Goal: Communication & Community: Answer question/provide support

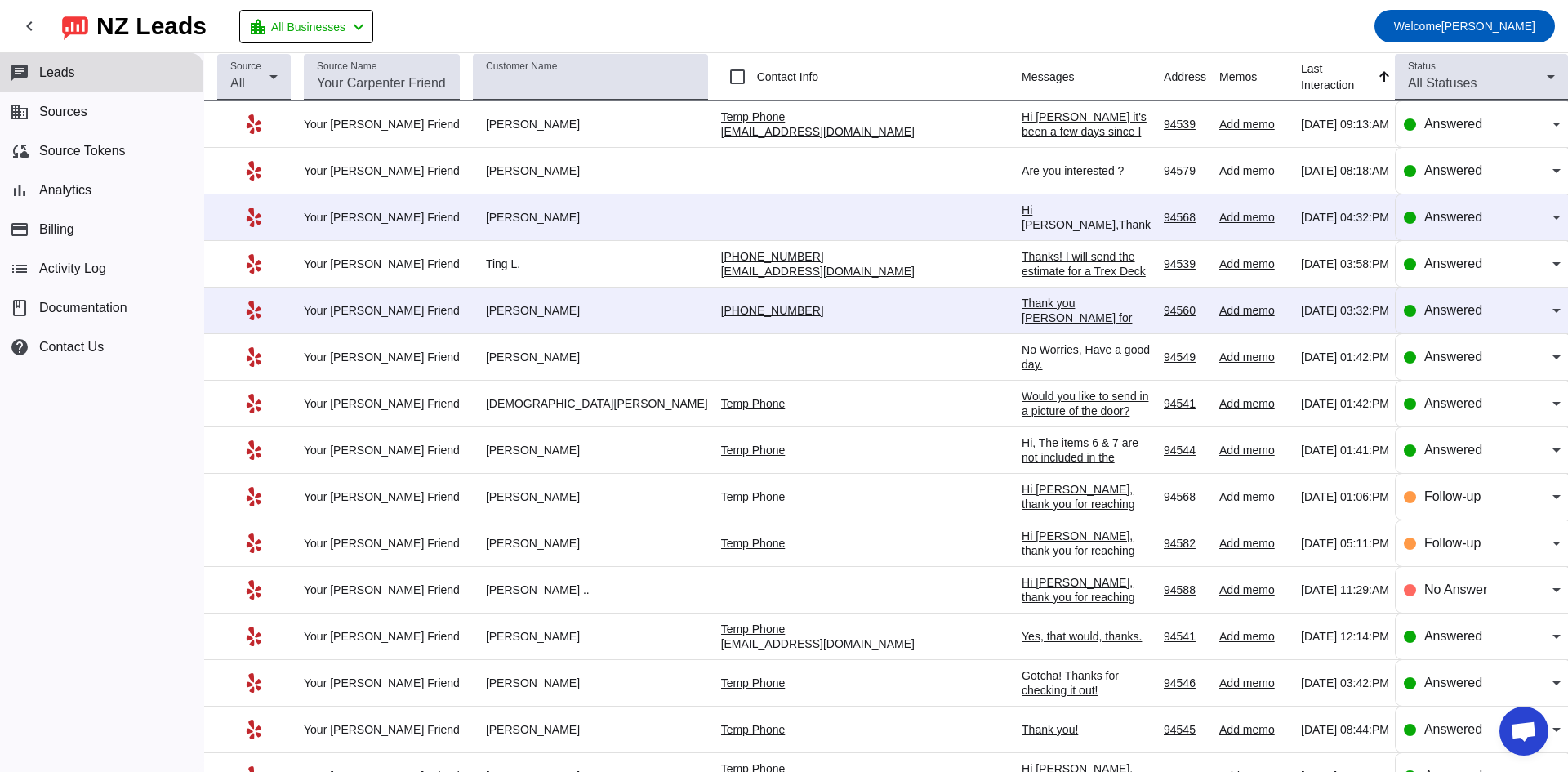
click at [1022, 115] on div "Hi [PERSON_NAME] it's been a few days since I emailed you for more details on t…" at bounding box center [1087, 175] width 129 height 132
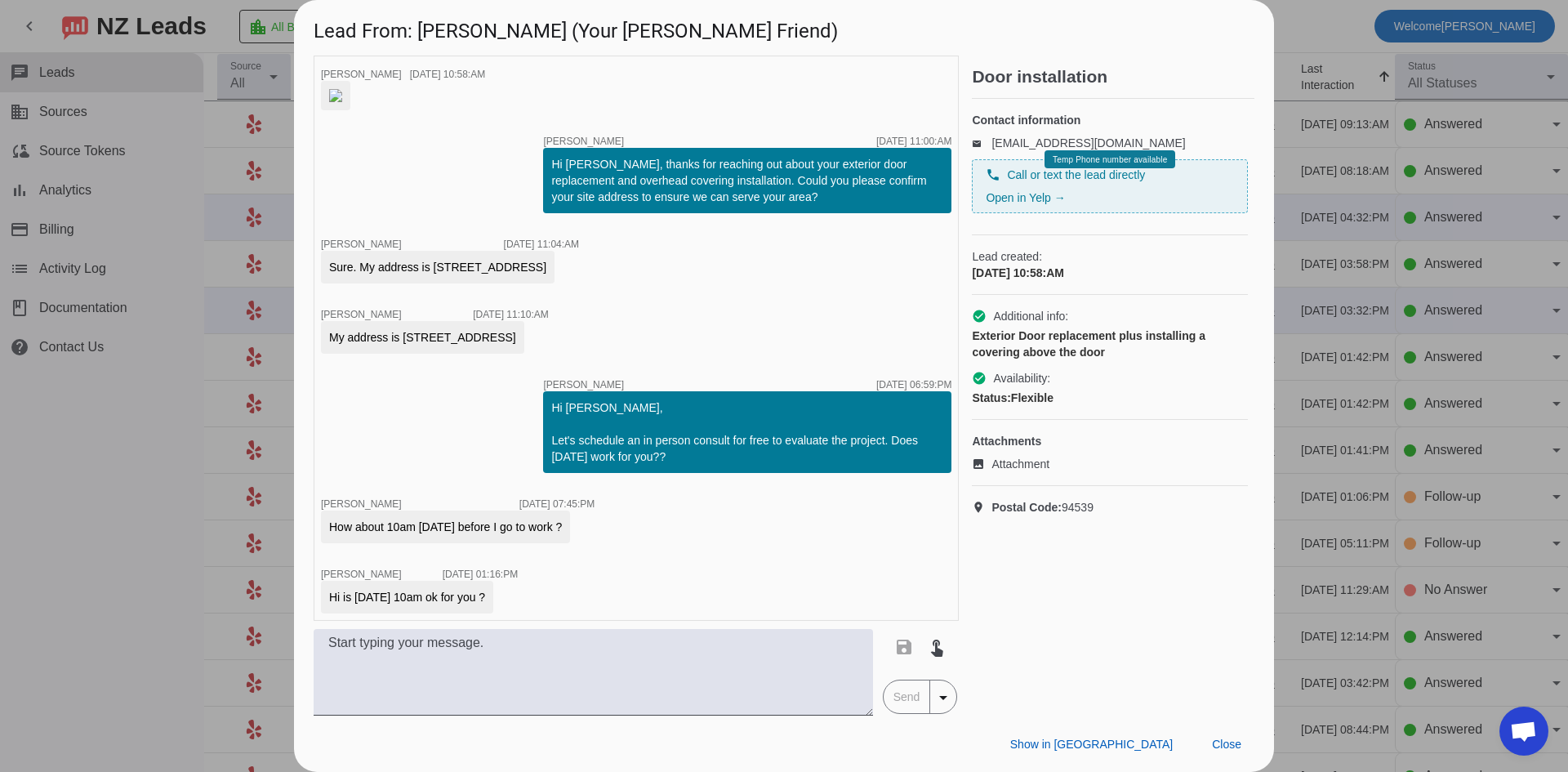
scroll to position [1011, 0]
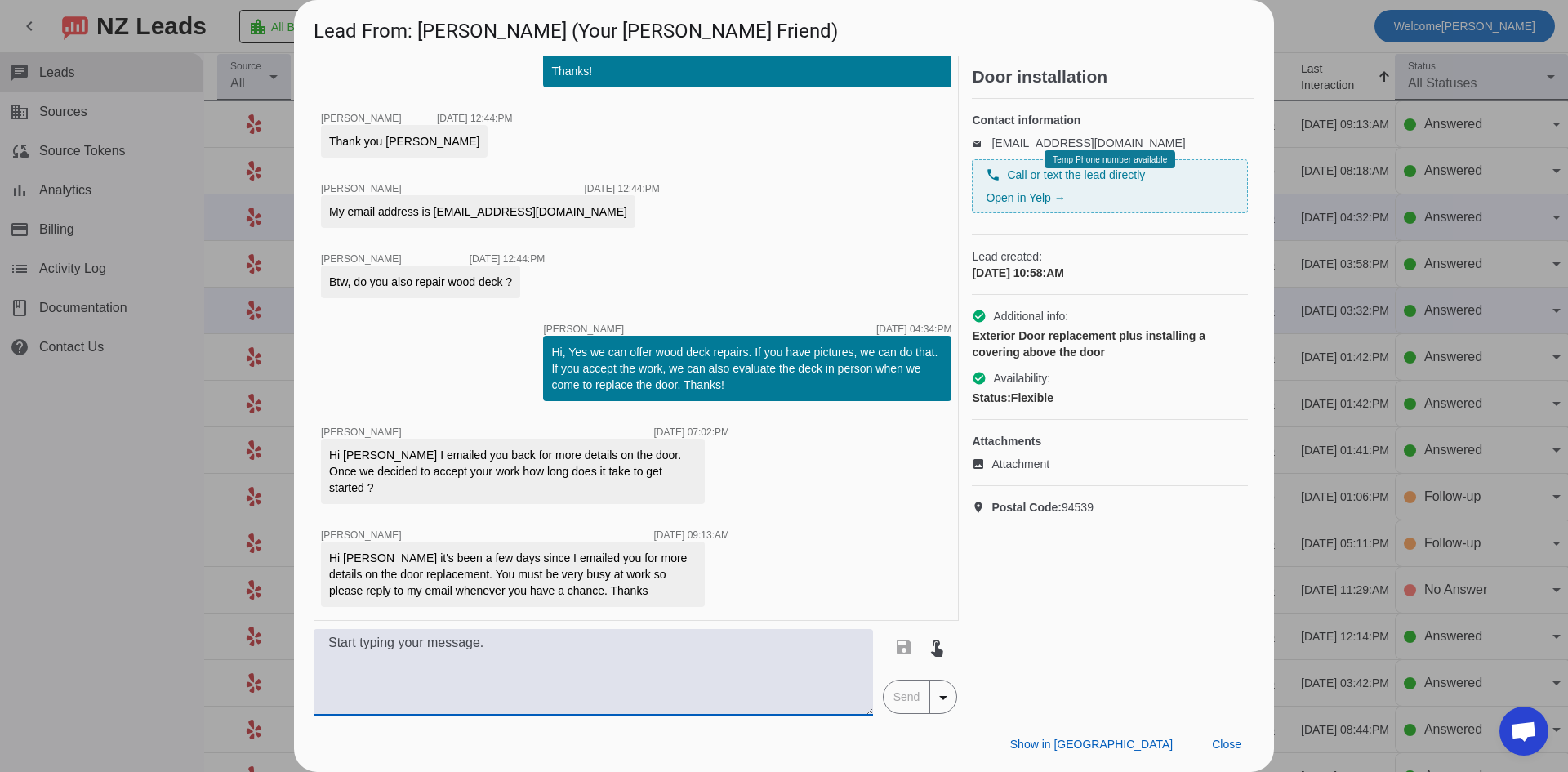
click at [693, 674] on textarea at bounding box center [593, 673] width 560 height 87
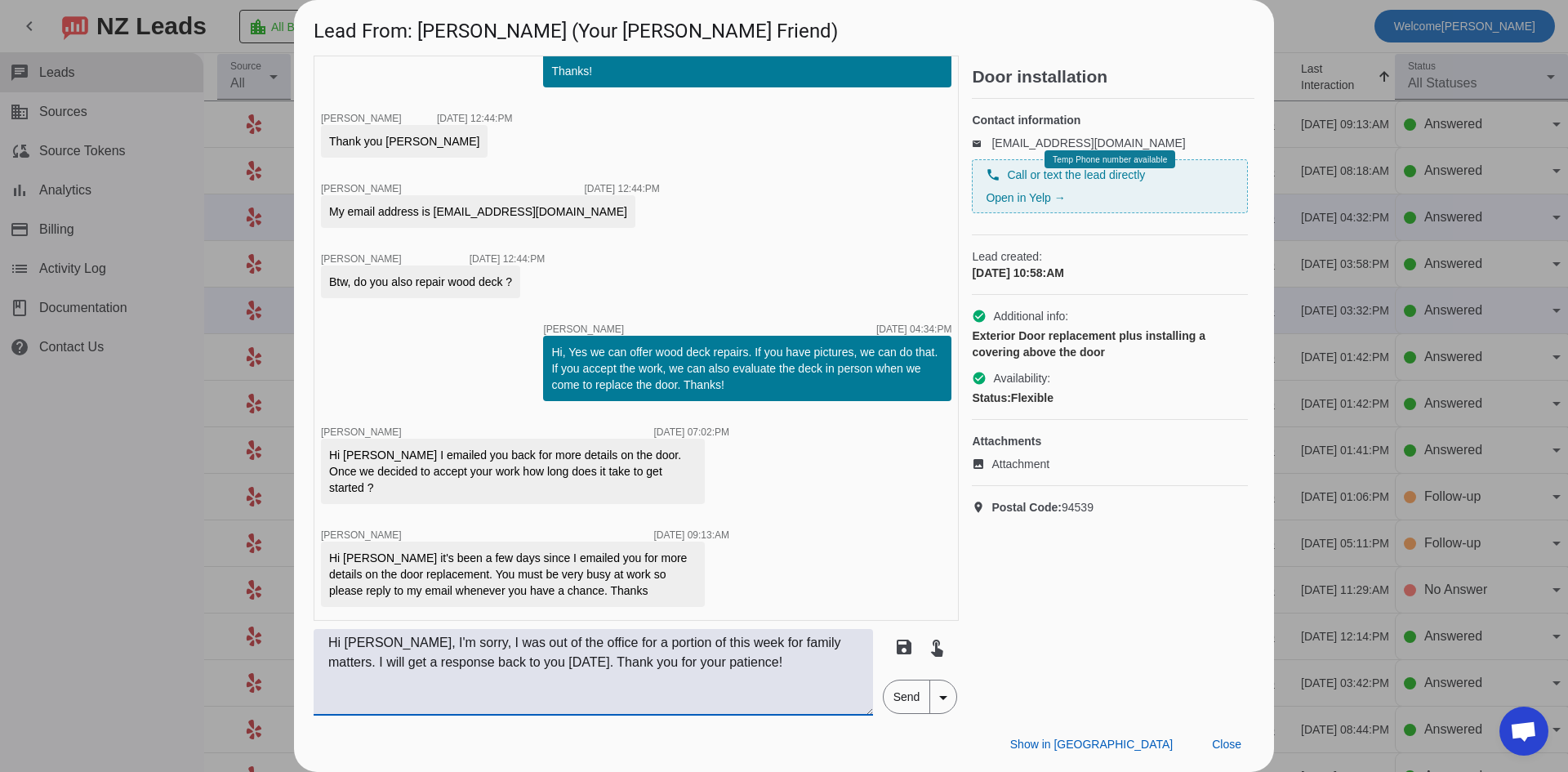
type textarea "Hi [PERSON_NAME], I'm sorry, I was out of the office for a portion of this week…"
click at [927, 703] on span "Send" at bounding box center [907, 697] width 46 height 33
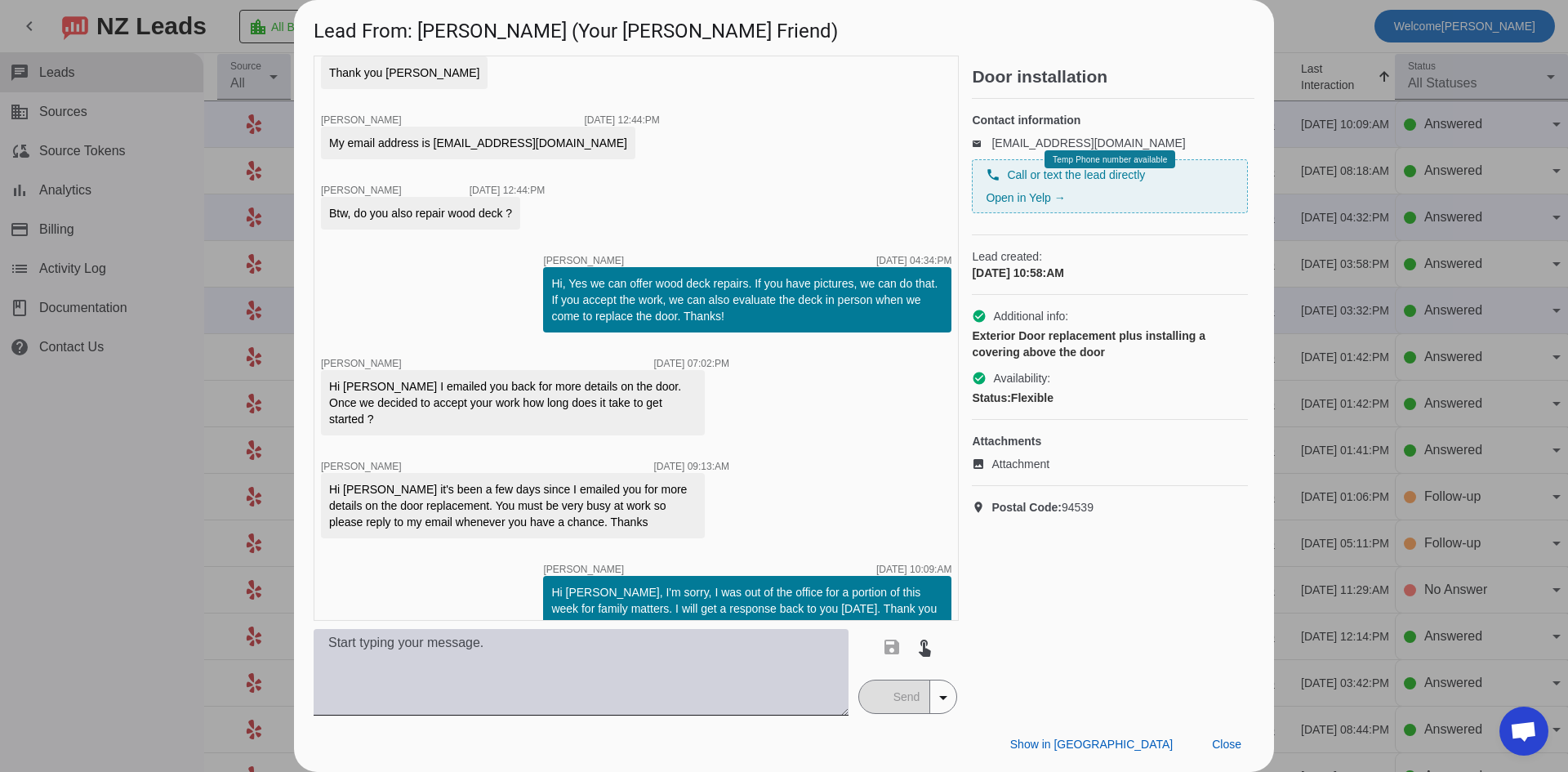
scroll to position [1097, 0]
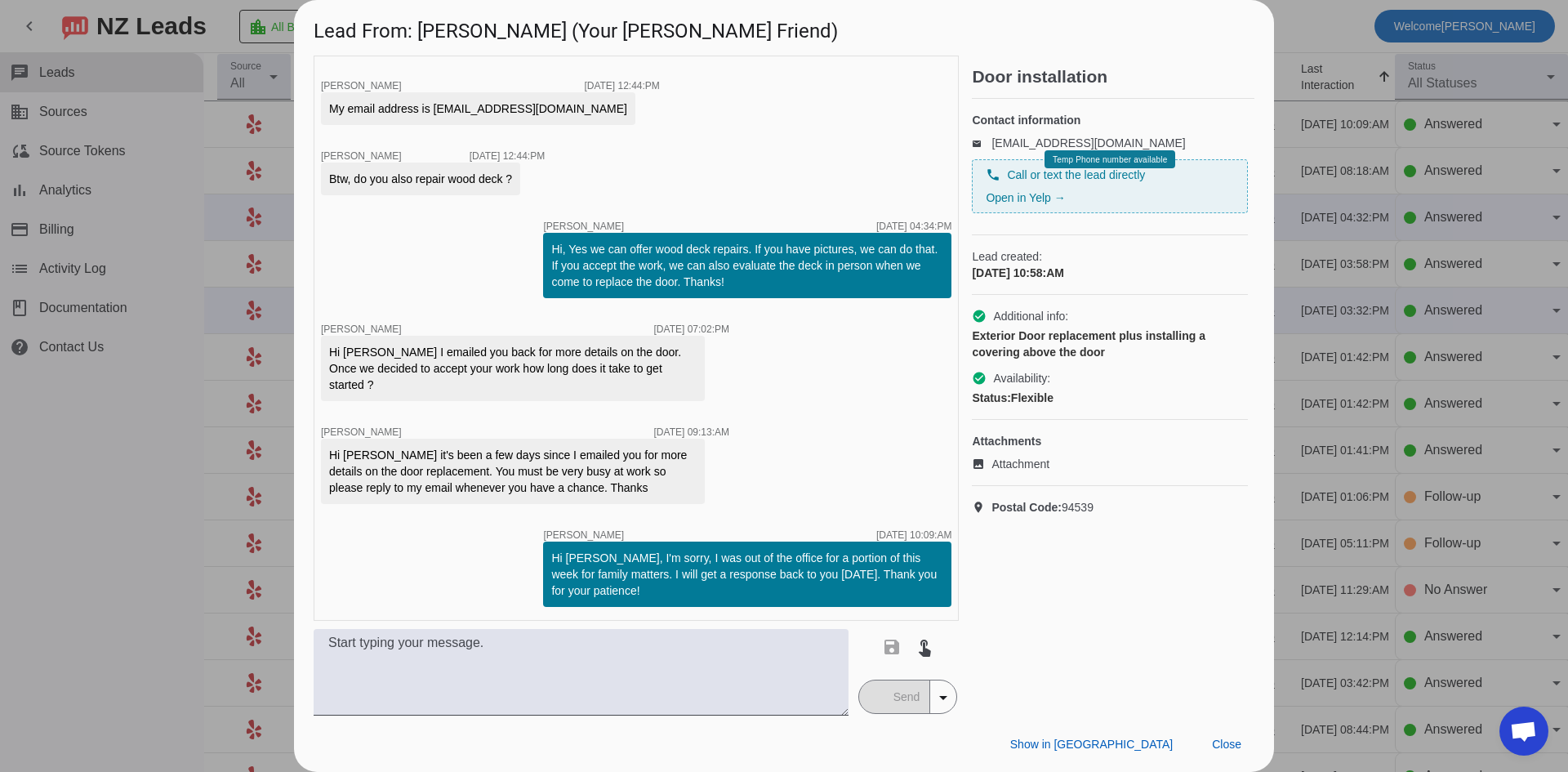
click at [134, 486] on div at bounding box center [784, 386] width 1568 height 772
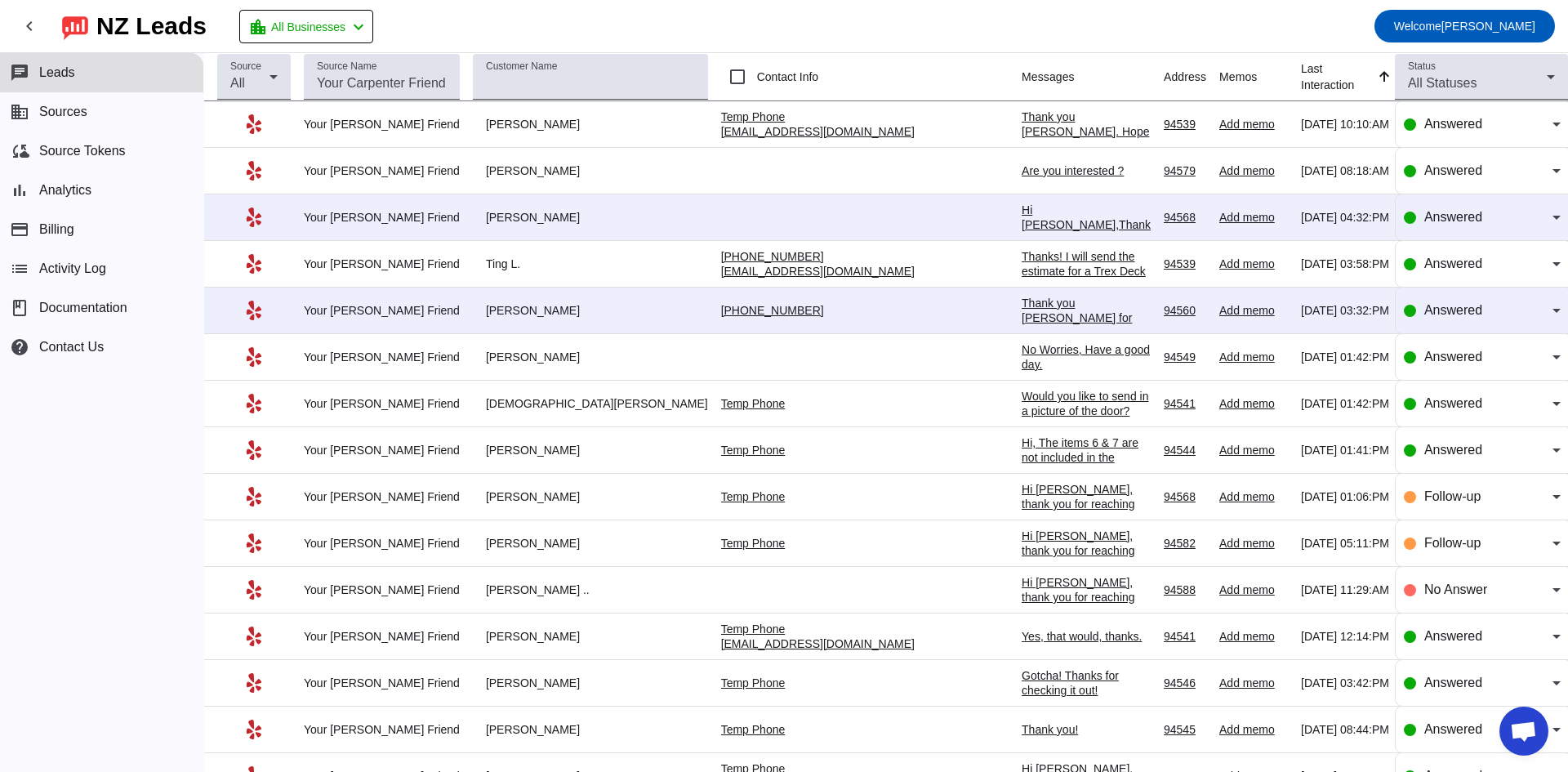
click at [1022, 314] on div "Thank you [PERSON_NAME] for providing your information! We'll get back to you a…" at bounding box center [1087, 339] width 129 height 88
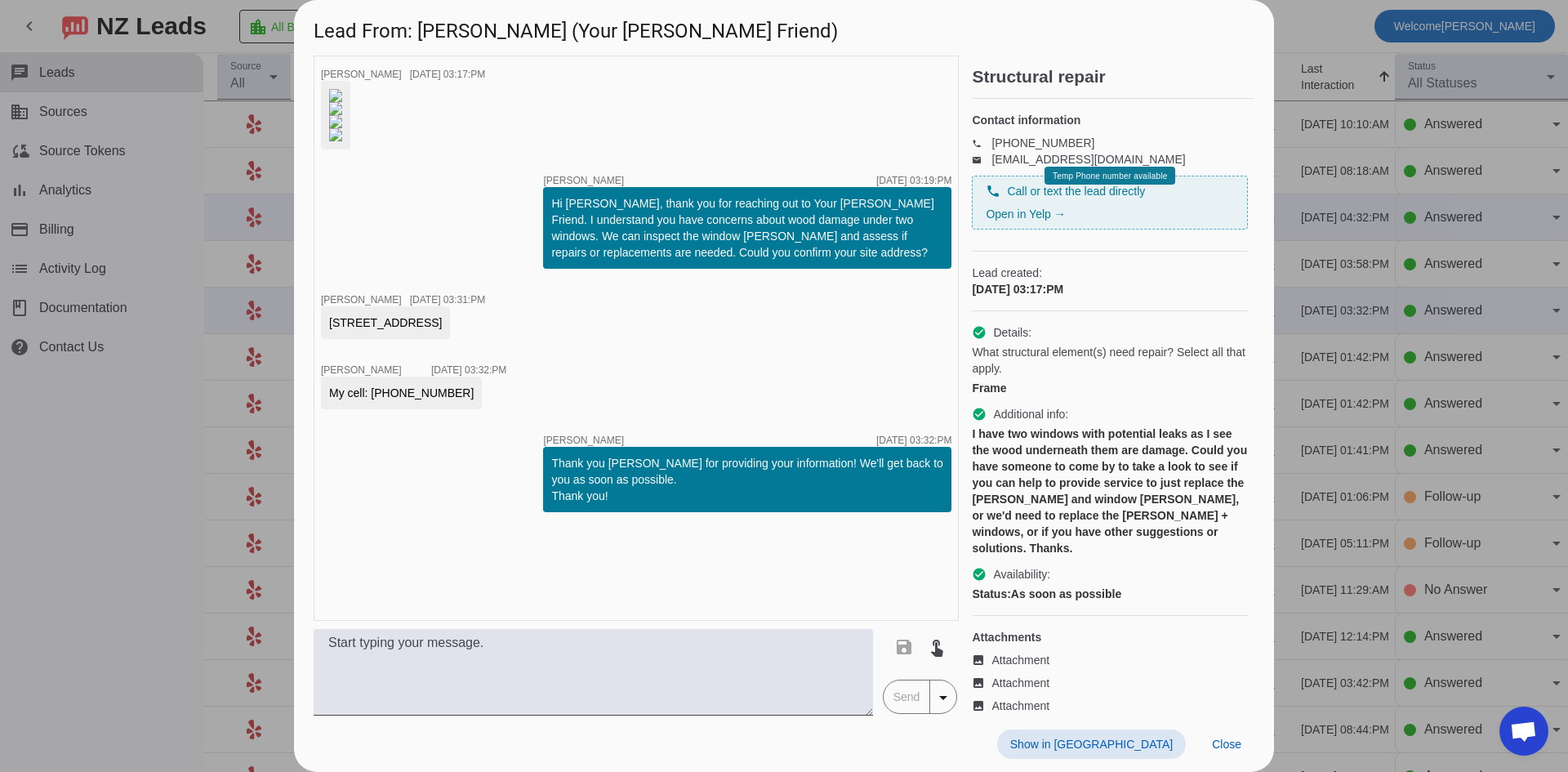
scroll to position [311, 0]
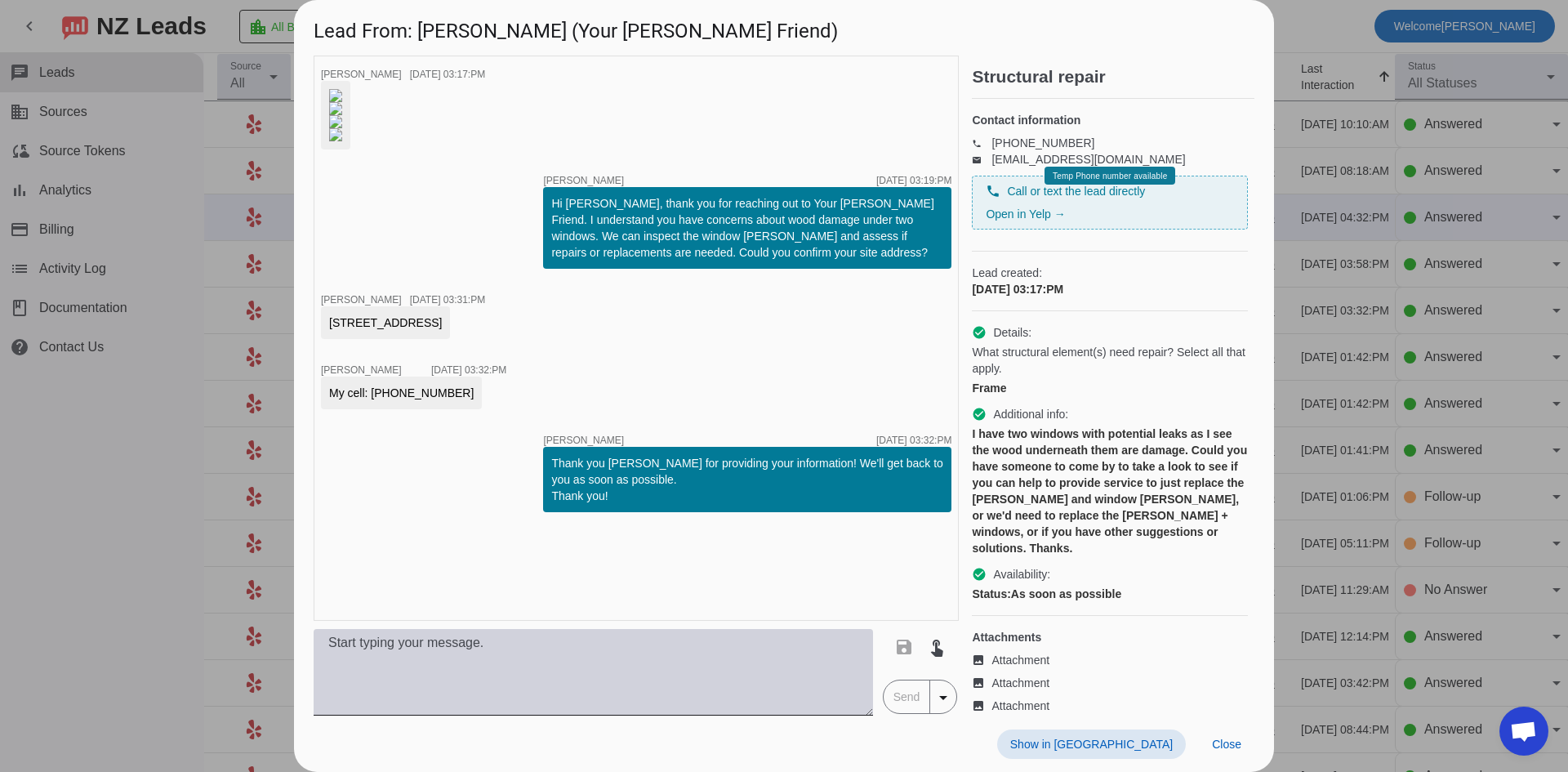
click at [597, 661] on textarea at bounding box center [593, 673] width 560 height 87
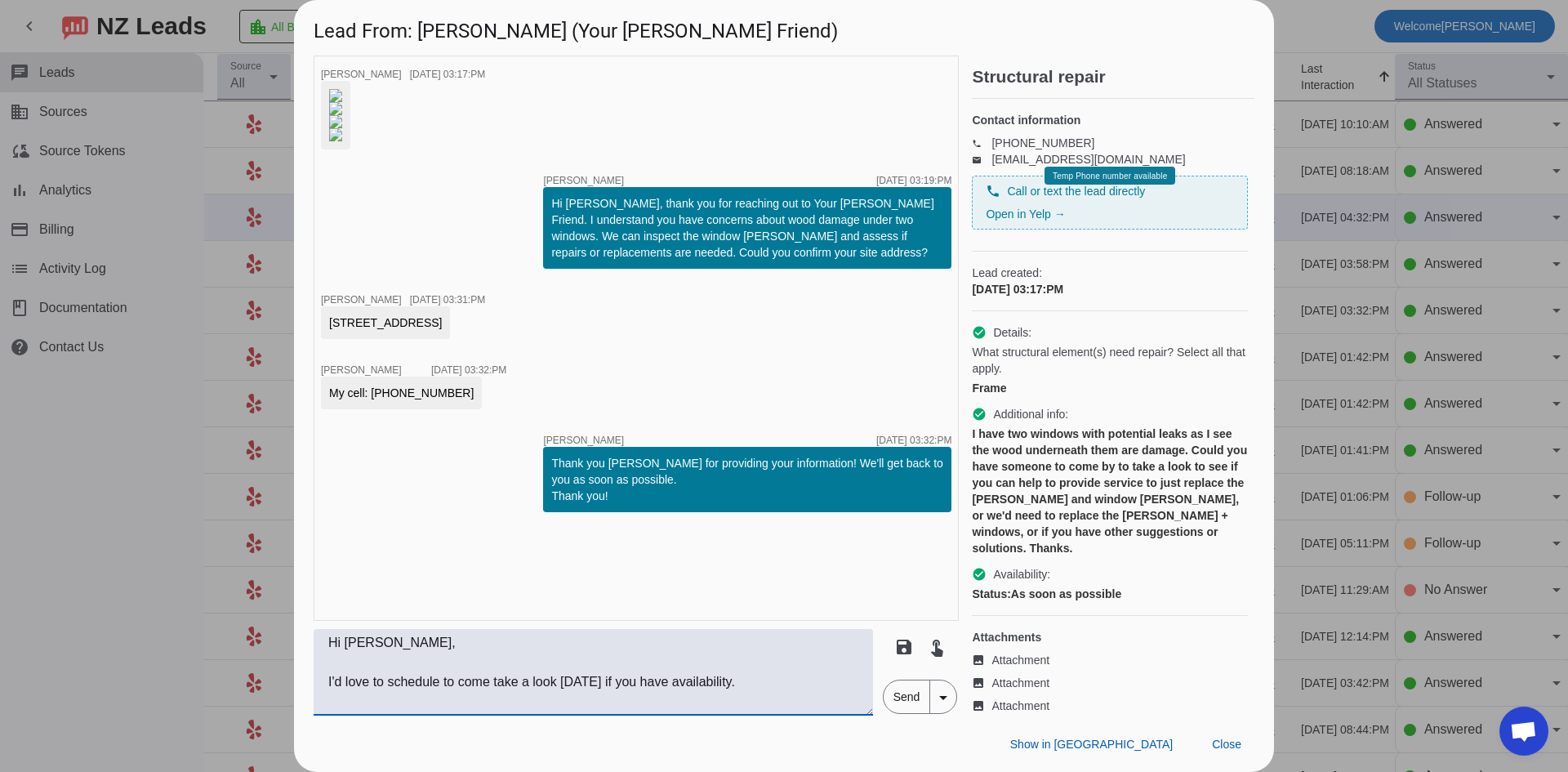
scroll to position [13, 0]
type textarea "Hi [PERSON_NAME], I'd love to schedule to come take a look [DATE] if you have a…"
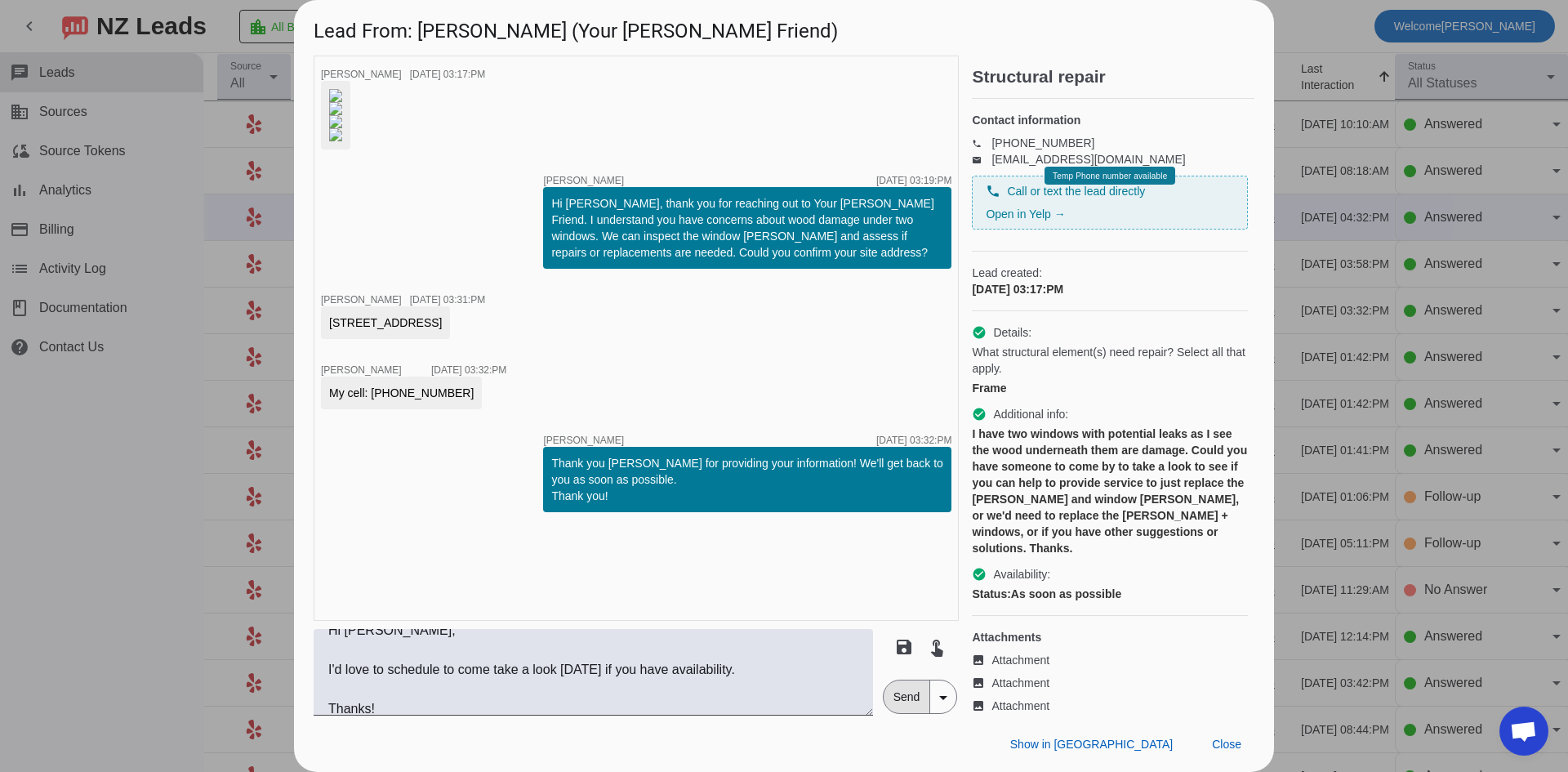
click at [914, 702] on span "Send" at bounding box center [907, 697] width 46 height 33
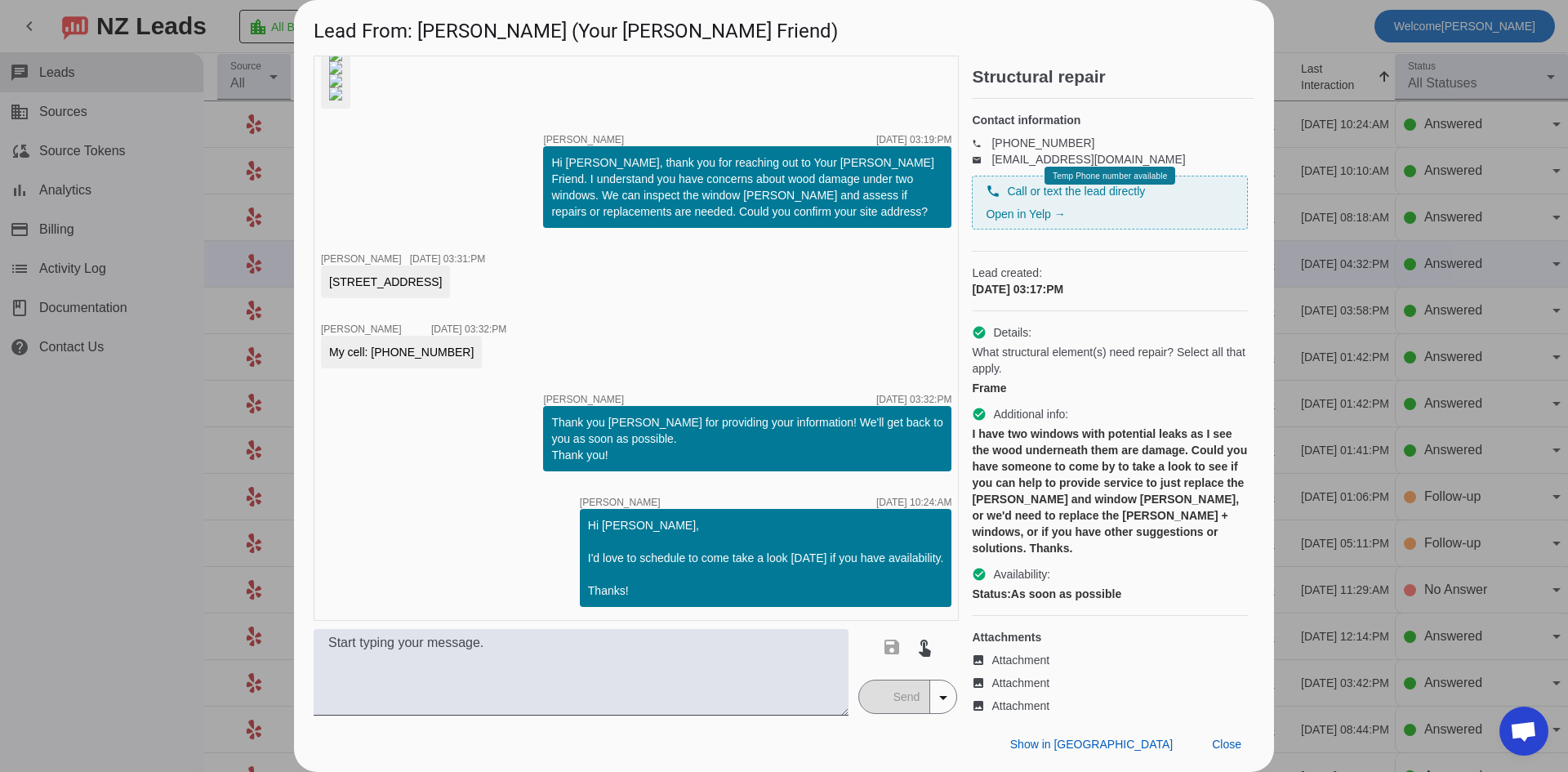
scroll to position [446, 0]
click at [112, 497] on div at bounding box center [784, 386] width 1568 height 772
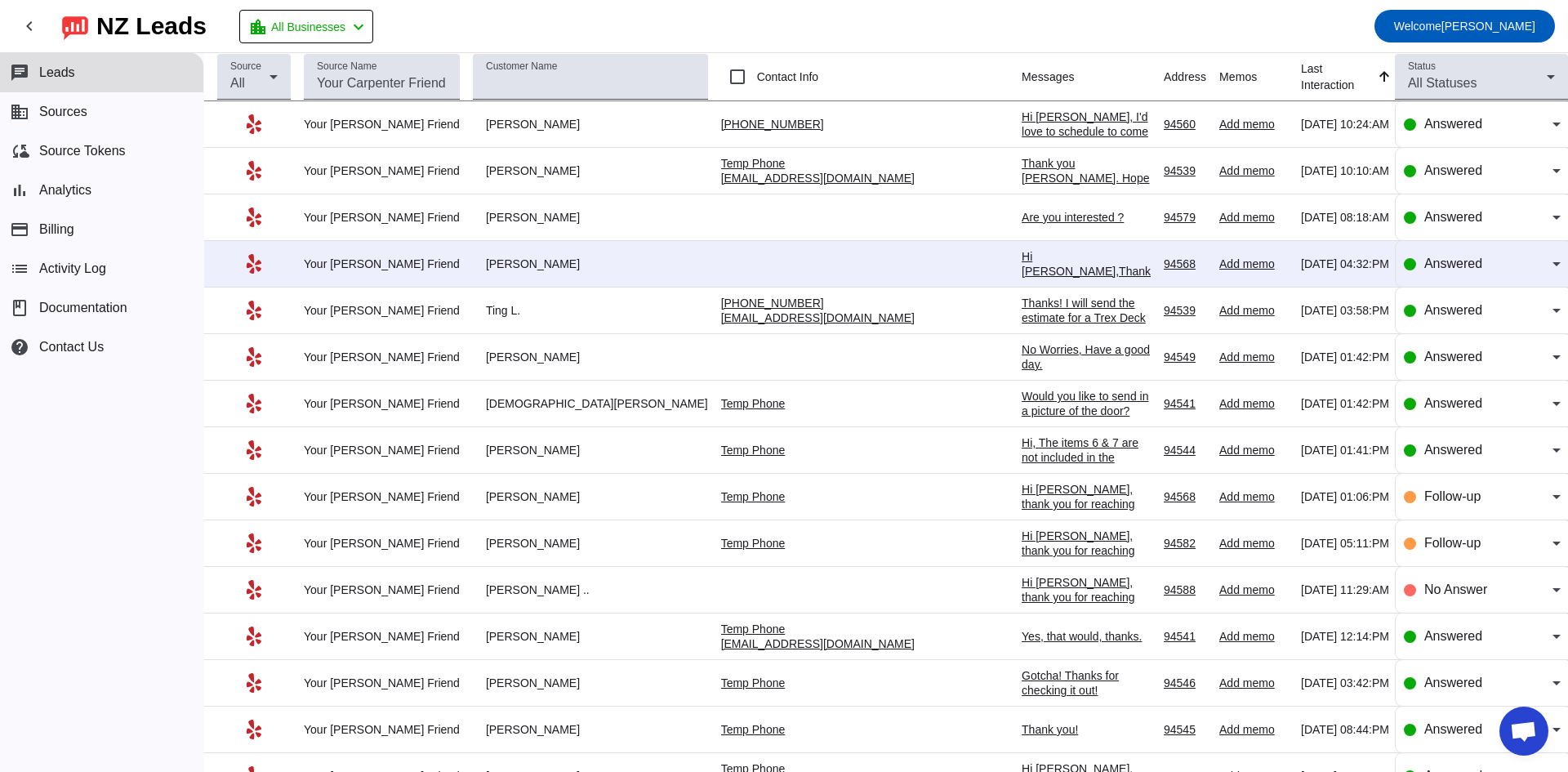
click at [1022, 263] on div "Hi [PERSON_NAME],Thank you for getting back to me. I live in [GEOGRAPHIC_DATA],…" at bounding box center [1087, 330] width 129 height 162
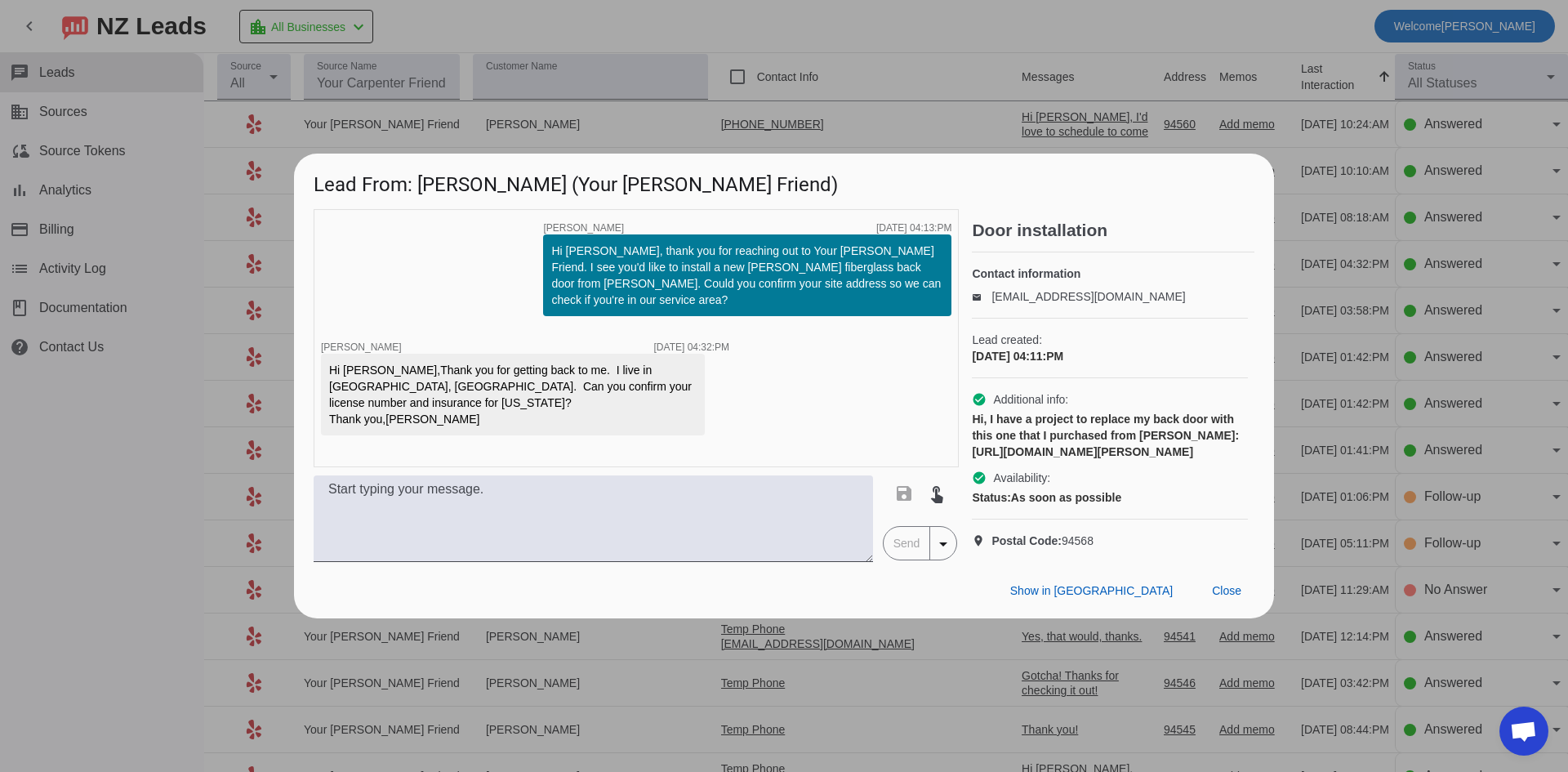
drag, startPoint x: 1045, startPoint y: 475, endPoint x: 973, endPoint y: 430, distance: 84.9
click at [973, 430] on div "Hi, I have a project to replace my back door with this one that I purchased fro…" at bounding box center [1110, 435] width 276 height 49
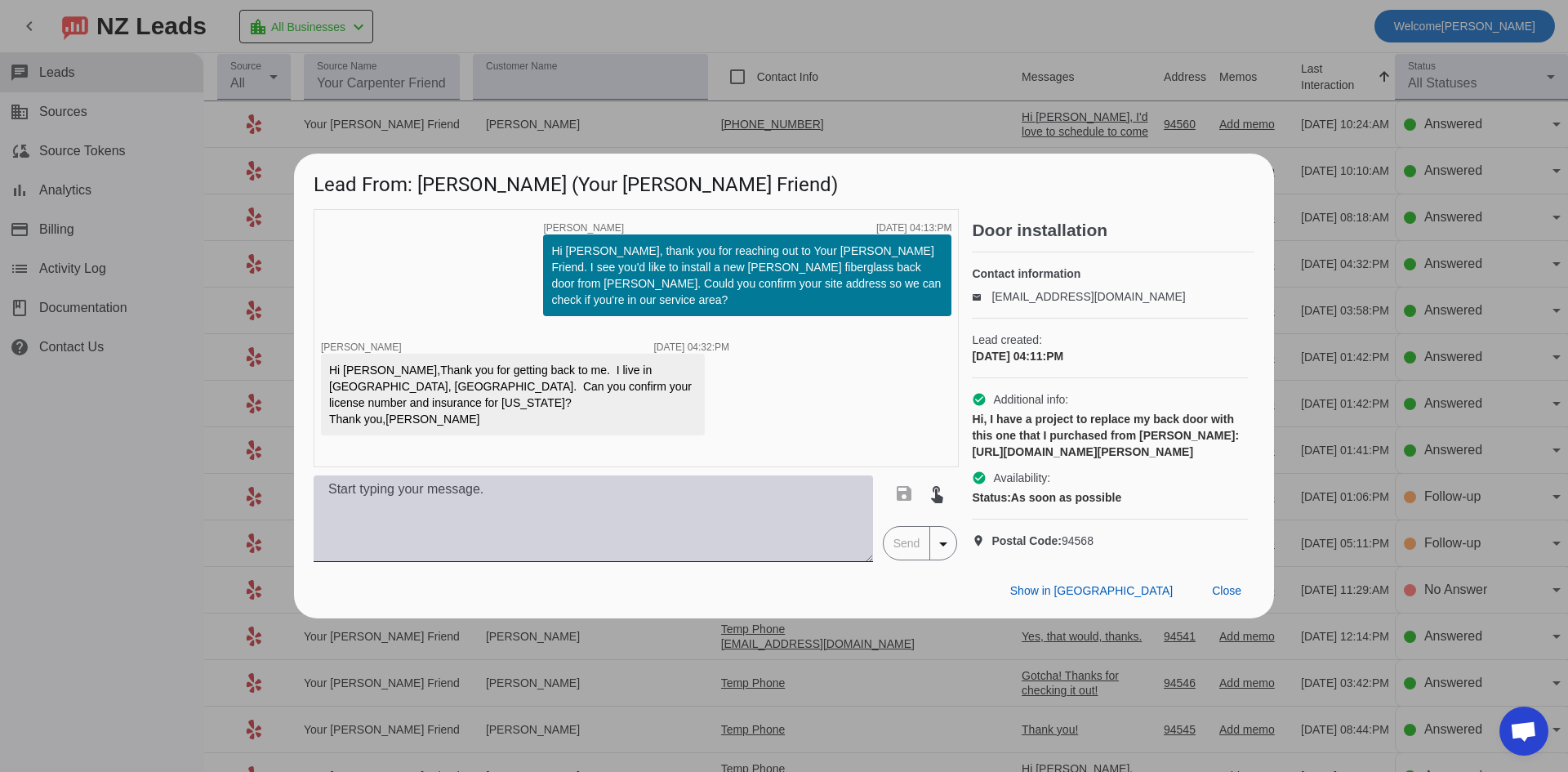
click at [626, 546] on textarea at bounding box center [593, 519] width 560 height 87
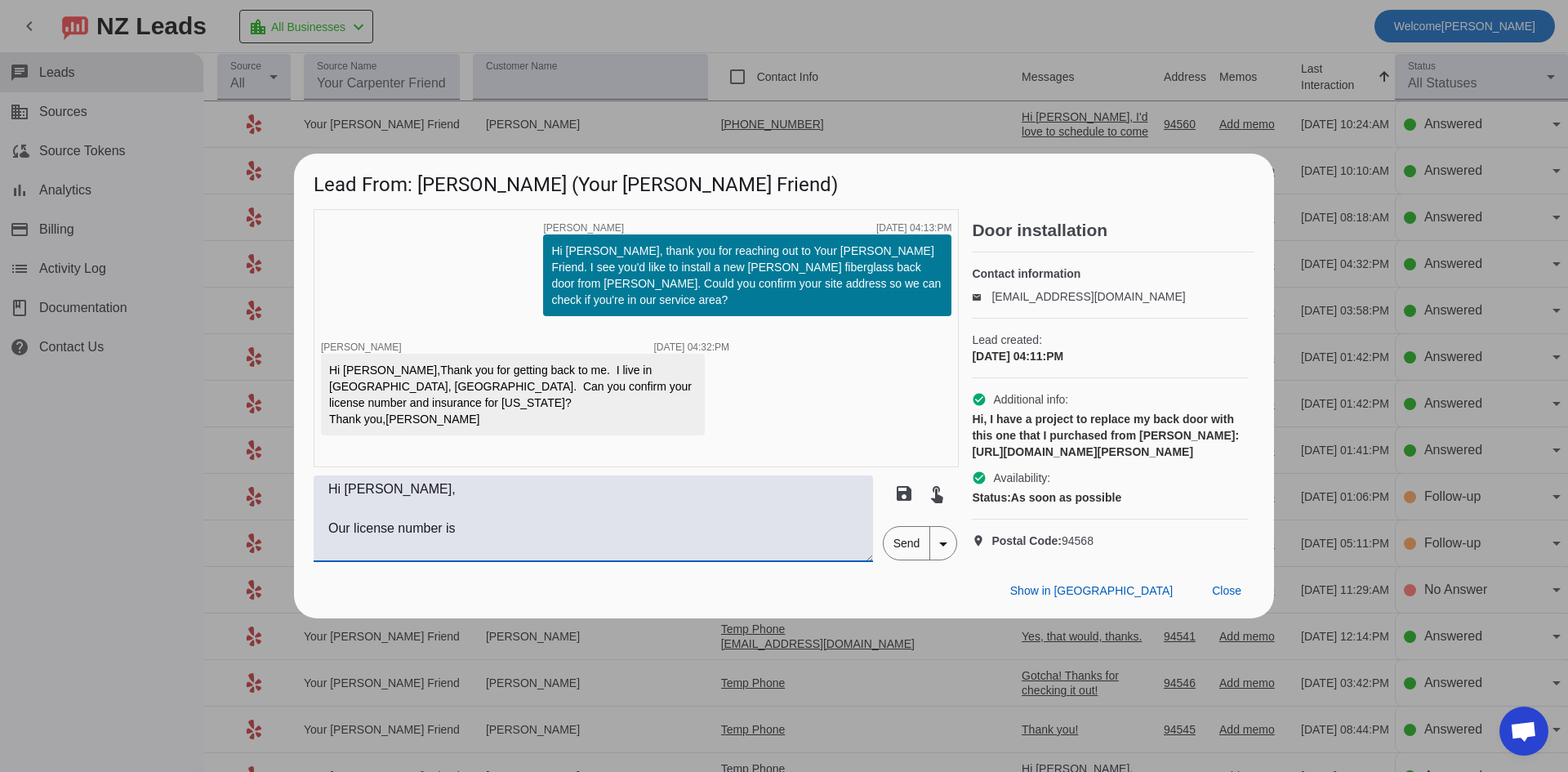
paste textarea "1046685"
click at [539, 562] on textarea "Hi [PERSON_NAME], Our license number is 1046685 and you can see our insurances …" at bounding box center [593, 519] width 560 height 87
paste textarea "[URL][DOMAIN_NAME]"
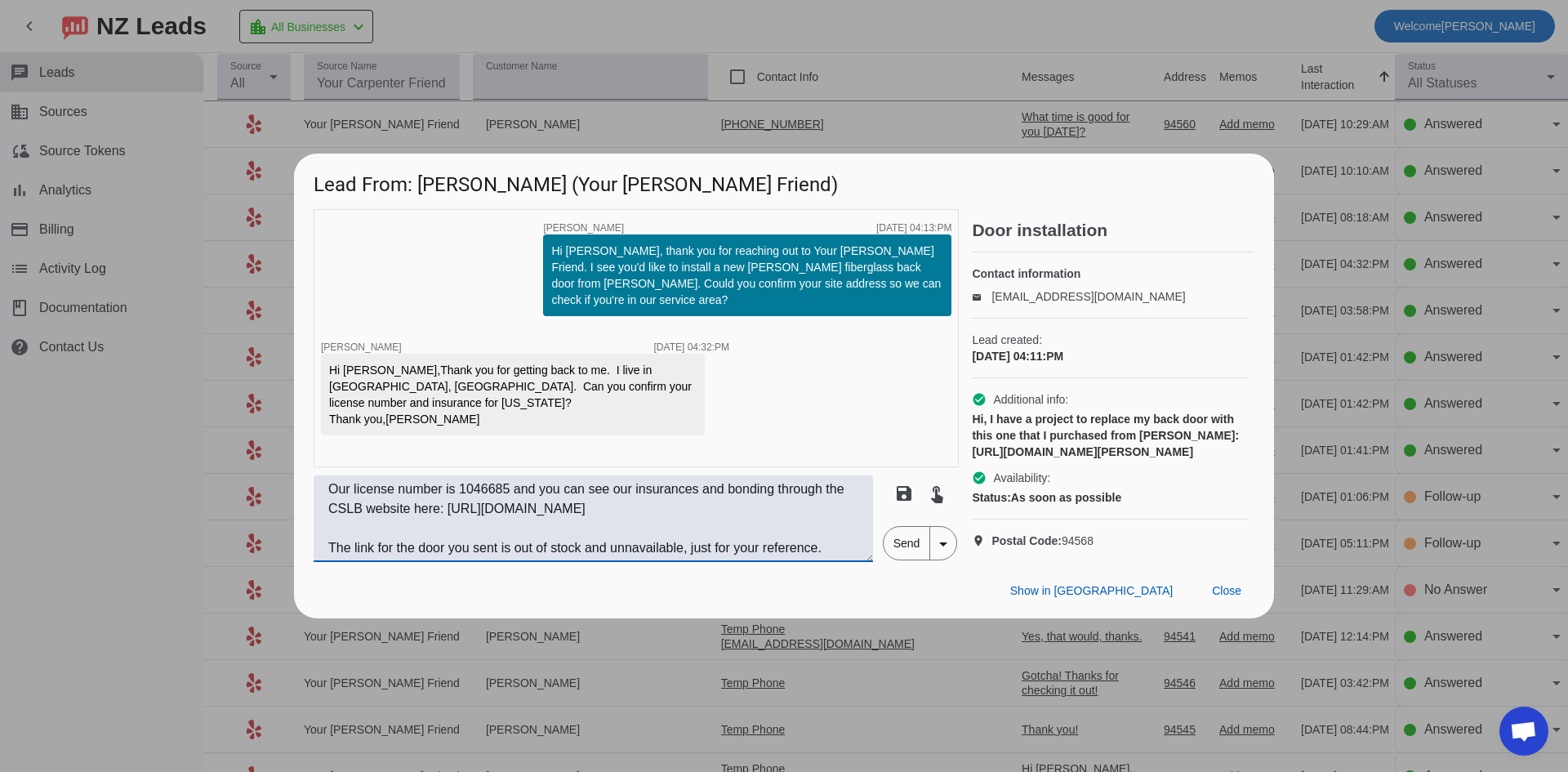
click at [634, 562] on textarea "Hi [PERSON_NAME], Our license number is 1046685 and you can see our insurances …" at bounding box center [593, 519] width 560 height 87
click at [737, 562] on textarea "Hi [PERSON_NAME], Our license number is 1046685 and you can see our insurances …" at bounding box center [593, 519] width 560 height 87
click at [815, 562] on textarea "Hi [PERSON_NAME], Our license number is 1046685 and you can see our insurances …" at bounding box center [593, 519] width 560 height 87
type textarea "Hi [PERSON_NAME], Our license number is 1046685 and you can see our insurances …"
click at [891, 560] on span "Send" at bounding box center [907, 543] width 46 height 33
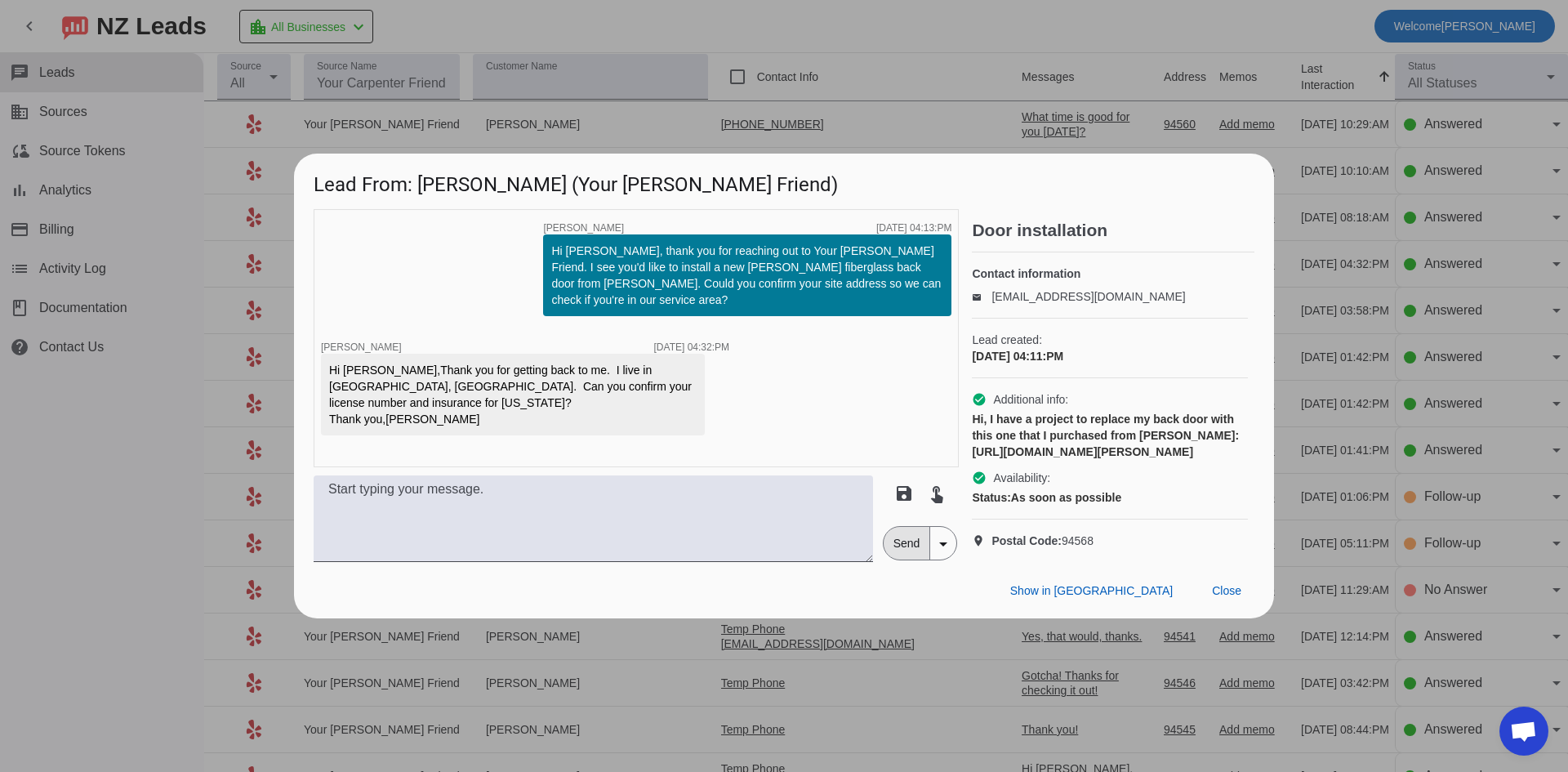
scroll to position [0, 0]
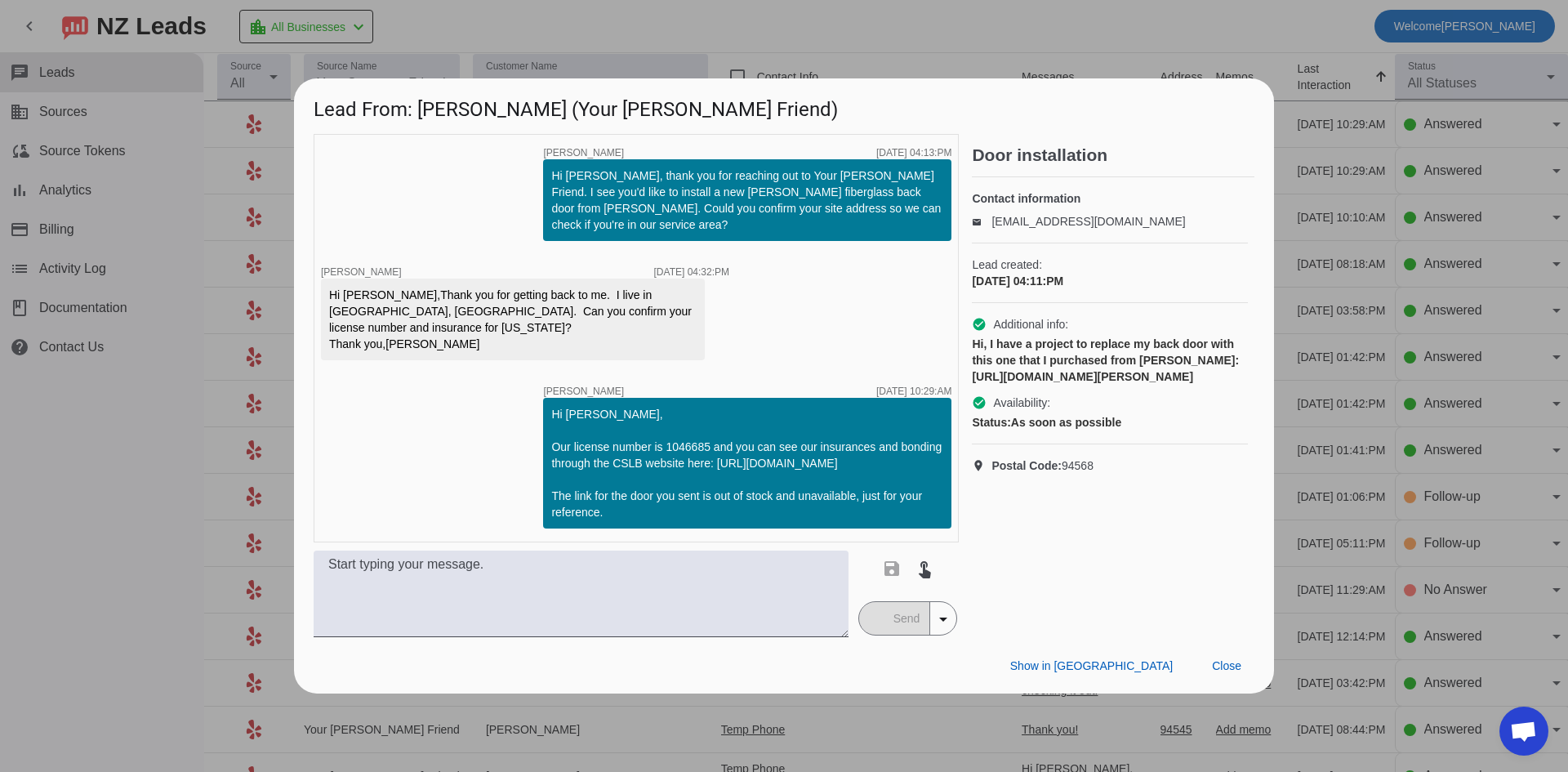
click at [134, 468] on div at bounding box center [784, 386] width 1568 height 772
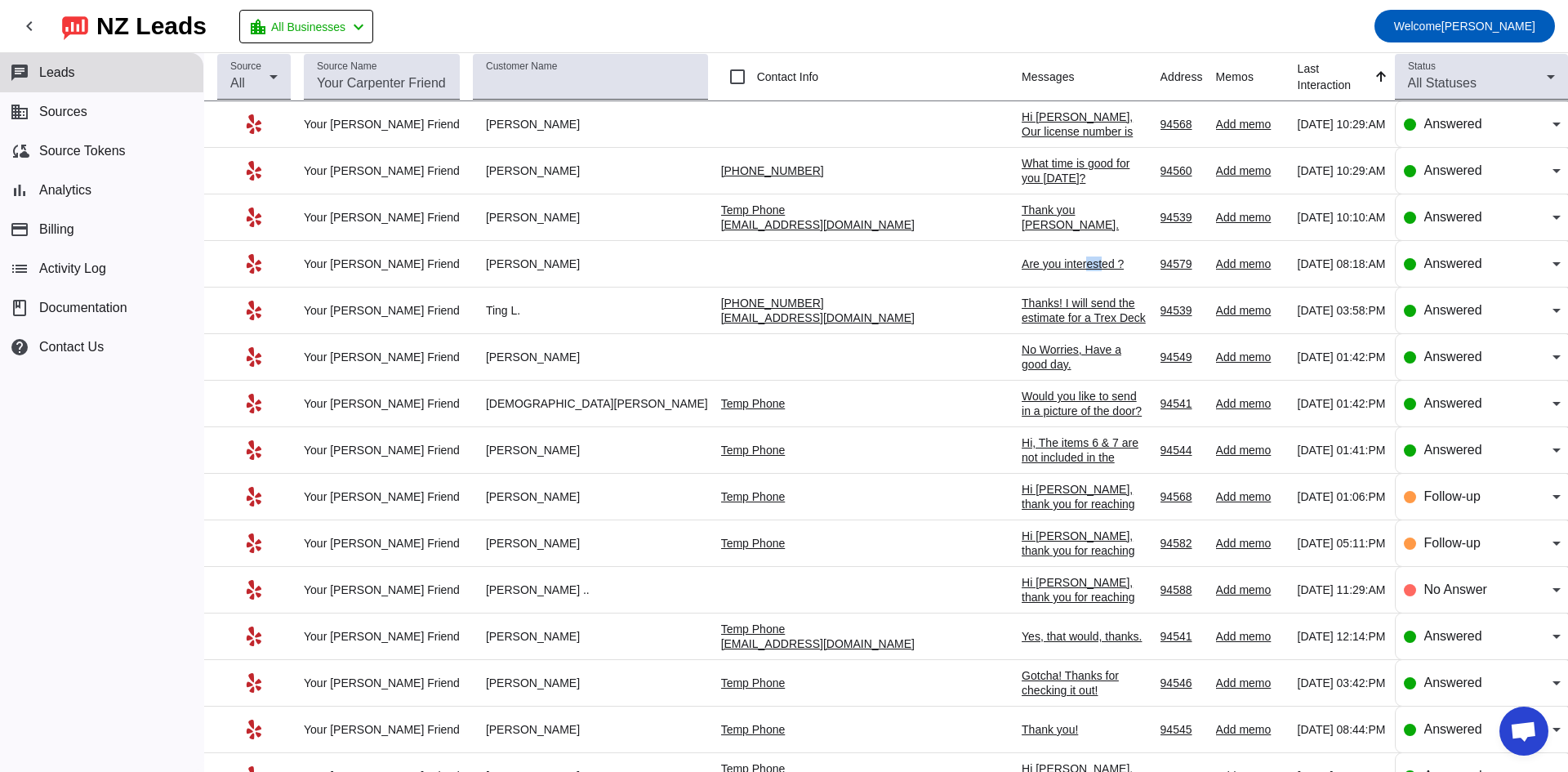
drag, startPoint x: 900, startPoint y: 262, endPoint x: 884, endPoint y: 258, distance: 16.5
click at [1022, 258] on div "Are you interested ?" at bounding box center [1085, 263] width 125 height 14
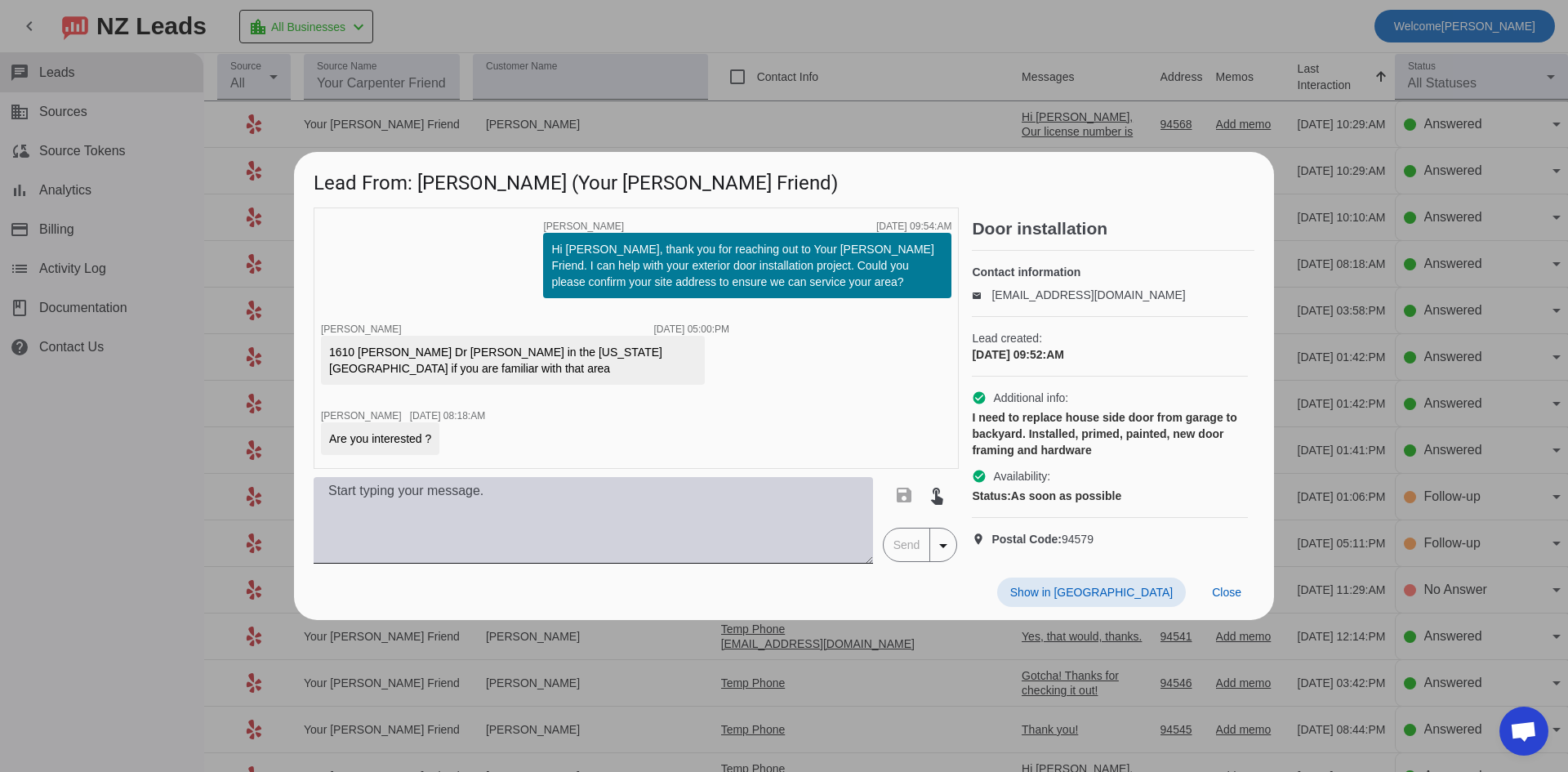
drag, startPoint x: 398, startPoint y: 518, endPoint x: 412, endPoint y: 519, distance: 14.0
click at [399, 518] on textarea at bounding box center [593, 520] width 560 height 87
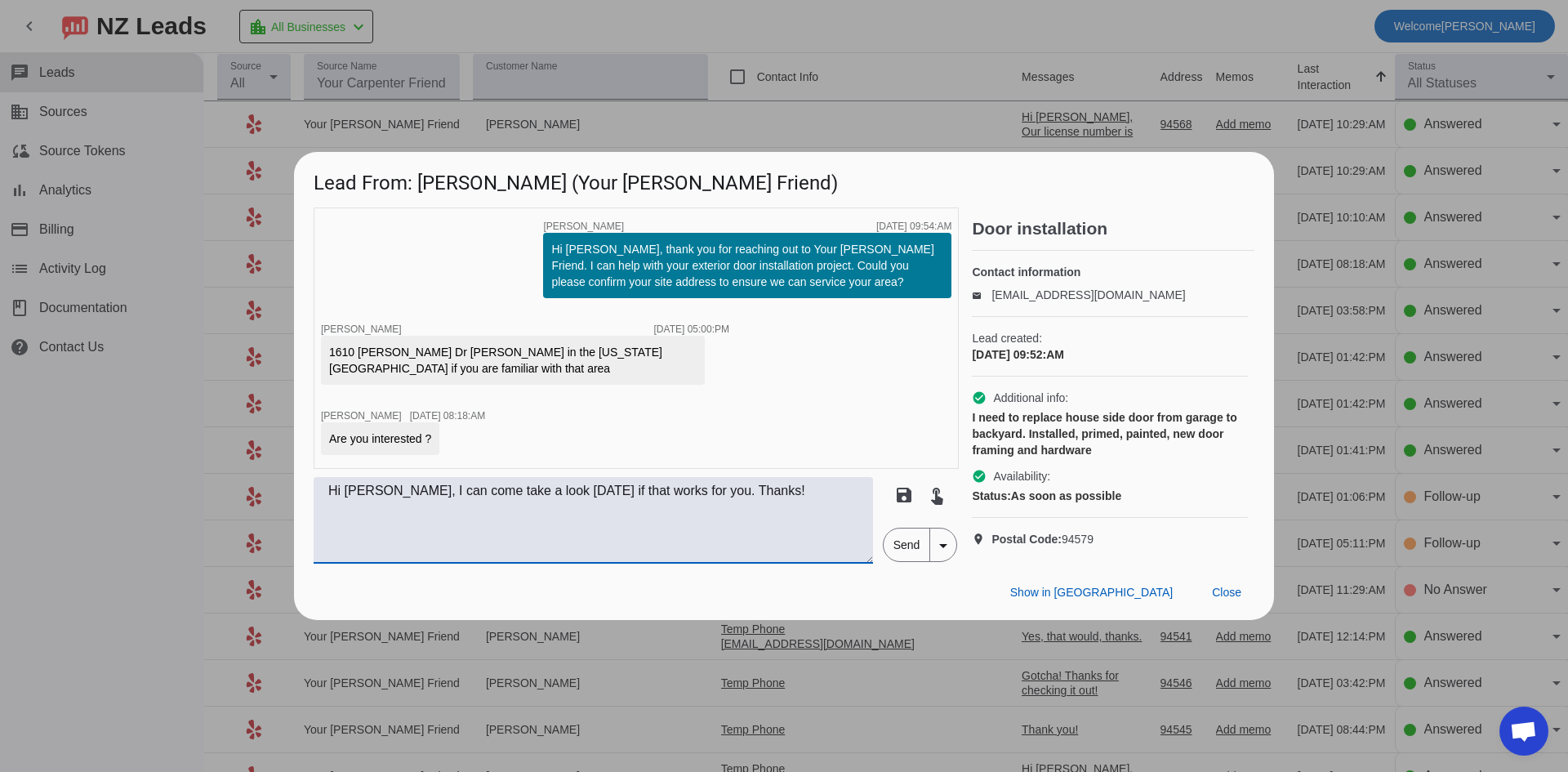
type textarea "Hi [PERSON_NAME], I can come take a look [DATE] if that works for you. Thanks!"
click at [899, 561] on span "Send" at bounding box center [907, 545] width 46 height 33
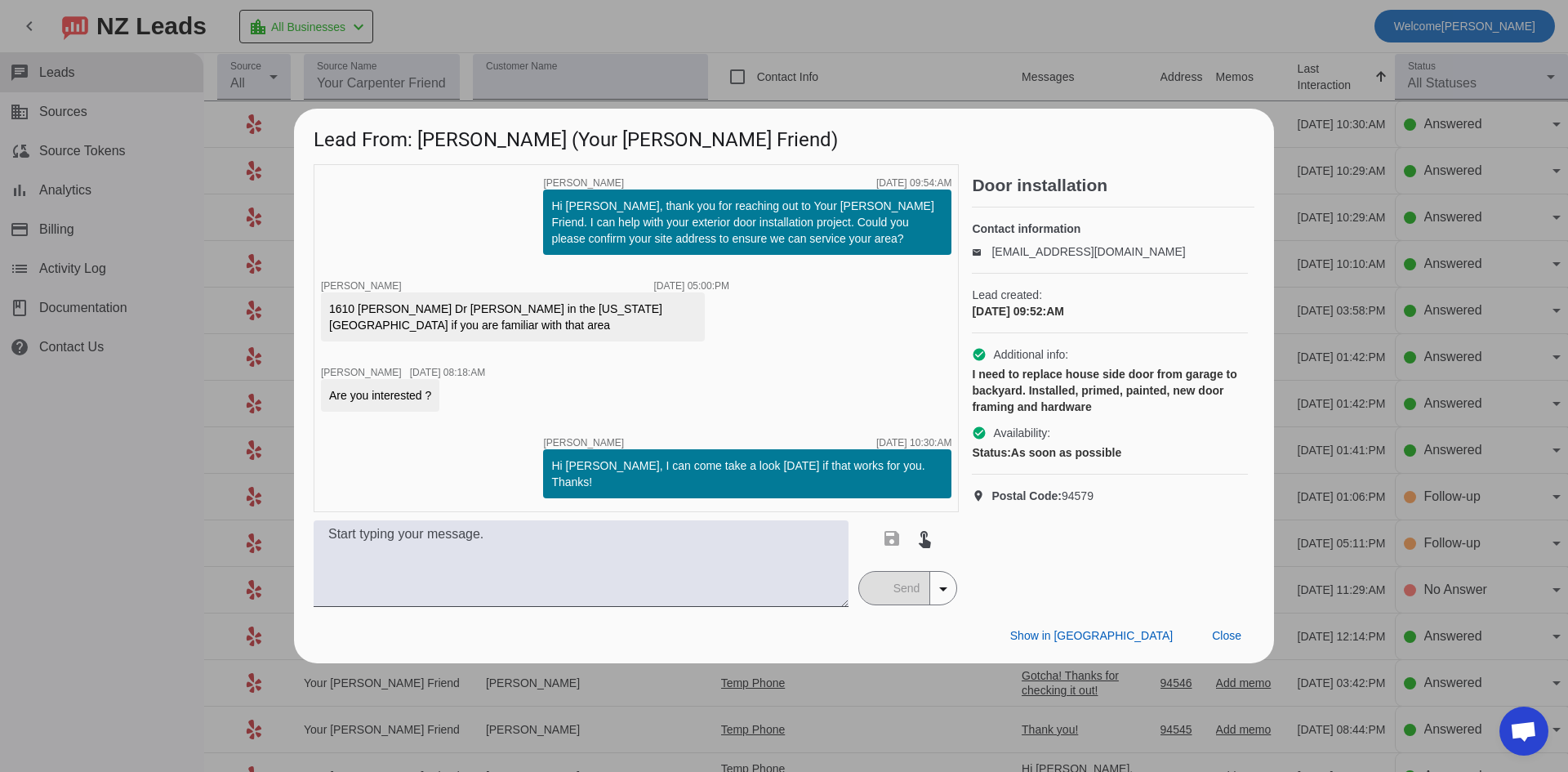
click at [867, 29] on div at bounding box center [784, 386] width 1568 height 772
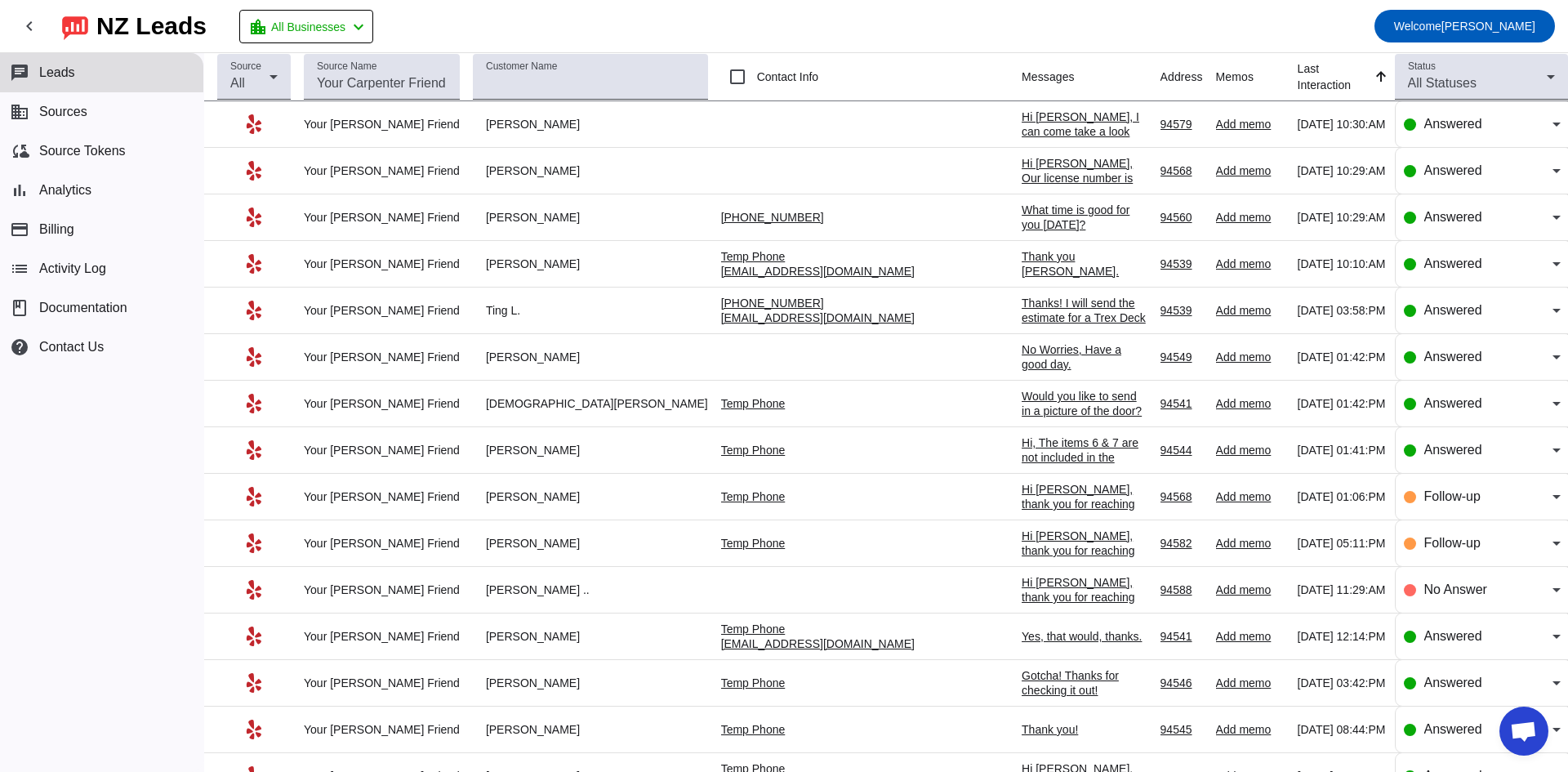
click at [1022, 215] on div "What time is good for you [DATE]?" at bounding box center [1085, 217] width 125 height 29
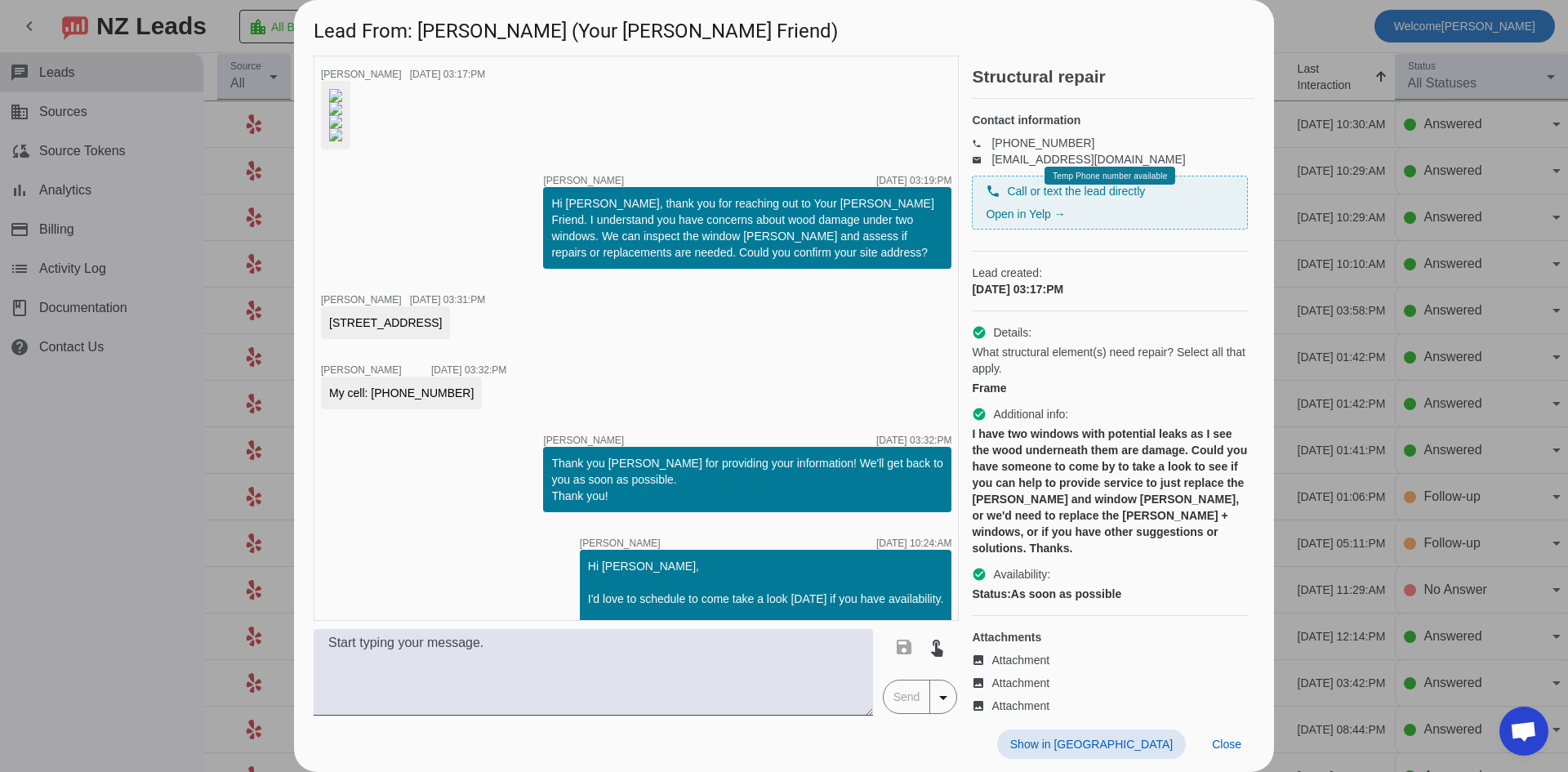
scroll to position [587, 0]
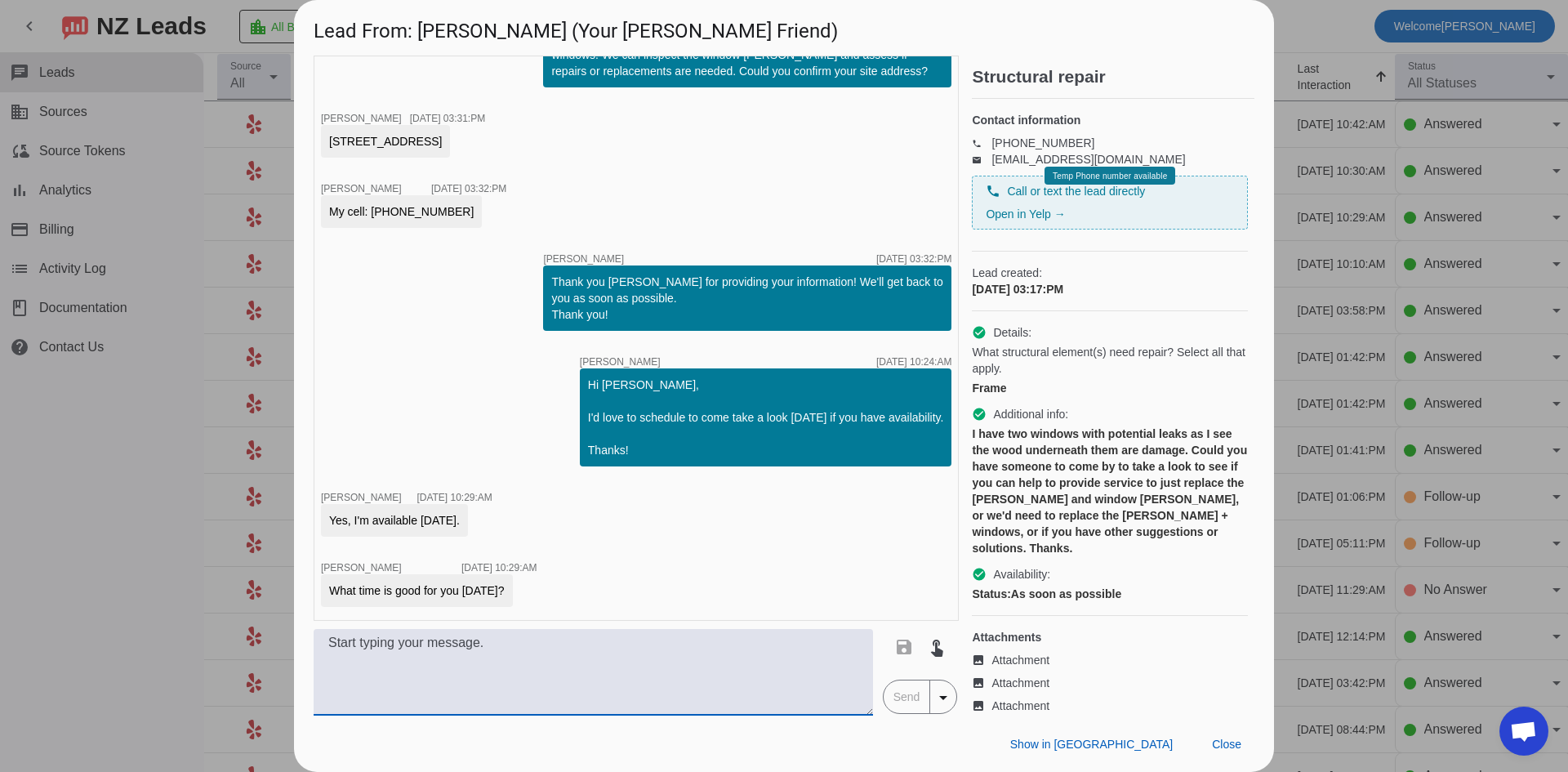
click at [410, 635] on textarea at bounding box center [593, 673] width 560 height 87
type textarea "I can do 9am [DATE] if that works for you."
click at [890, 697] on span "Send" at bounding box center [907, 697] width 46 height 33
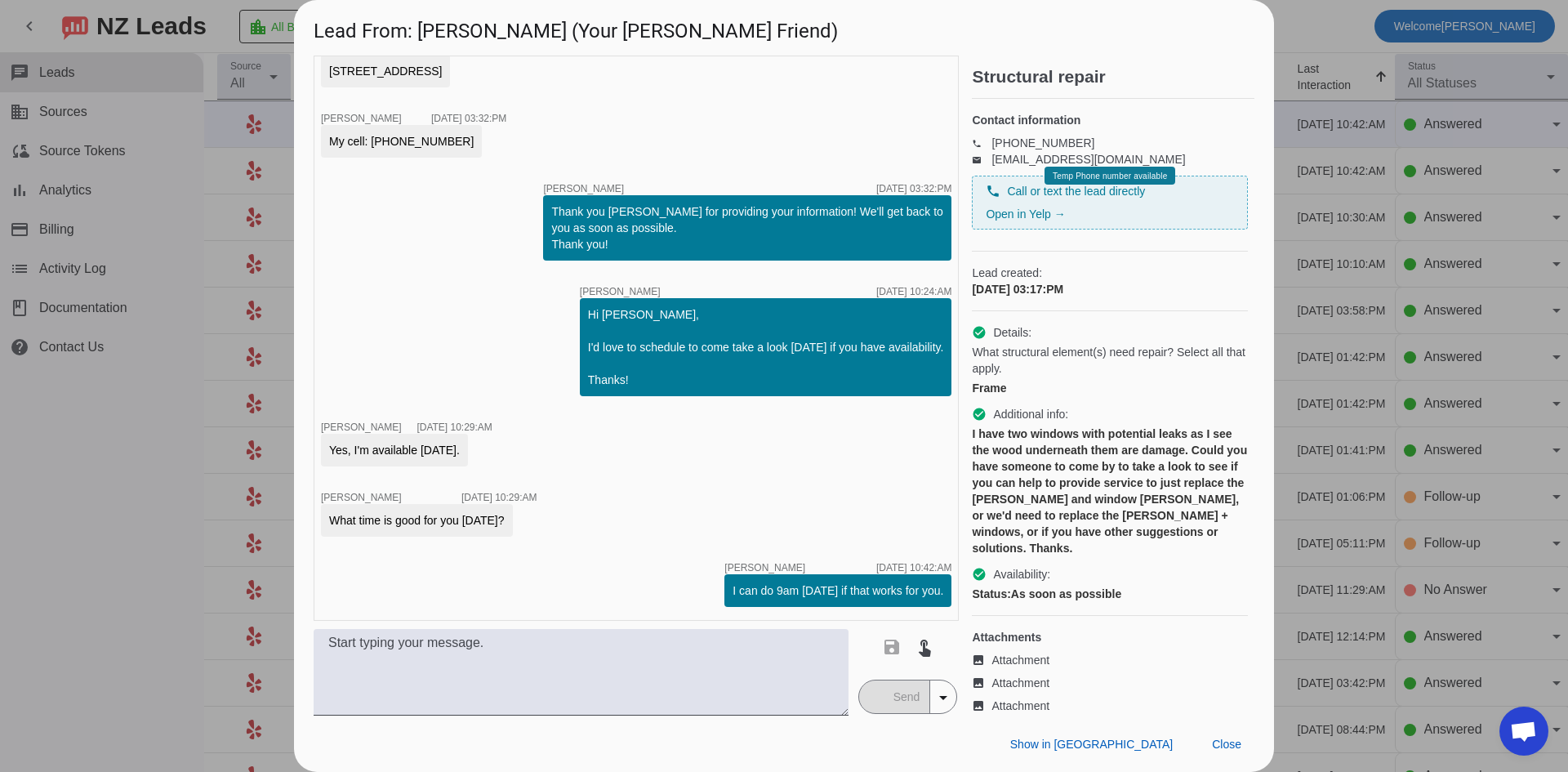
scroll to position [656, 0]
drag, startPoint x: 329, startPoint y: 143, endPoint x: 497, endPoint y: 78, distance: 180.1
click at [442, 68] on div "[STREET_ADDRESS]" at bounding box center [385, 70] width 113 height 16
click at [191, 534] on div at bounding box center [784, 386] width 1568 height 772
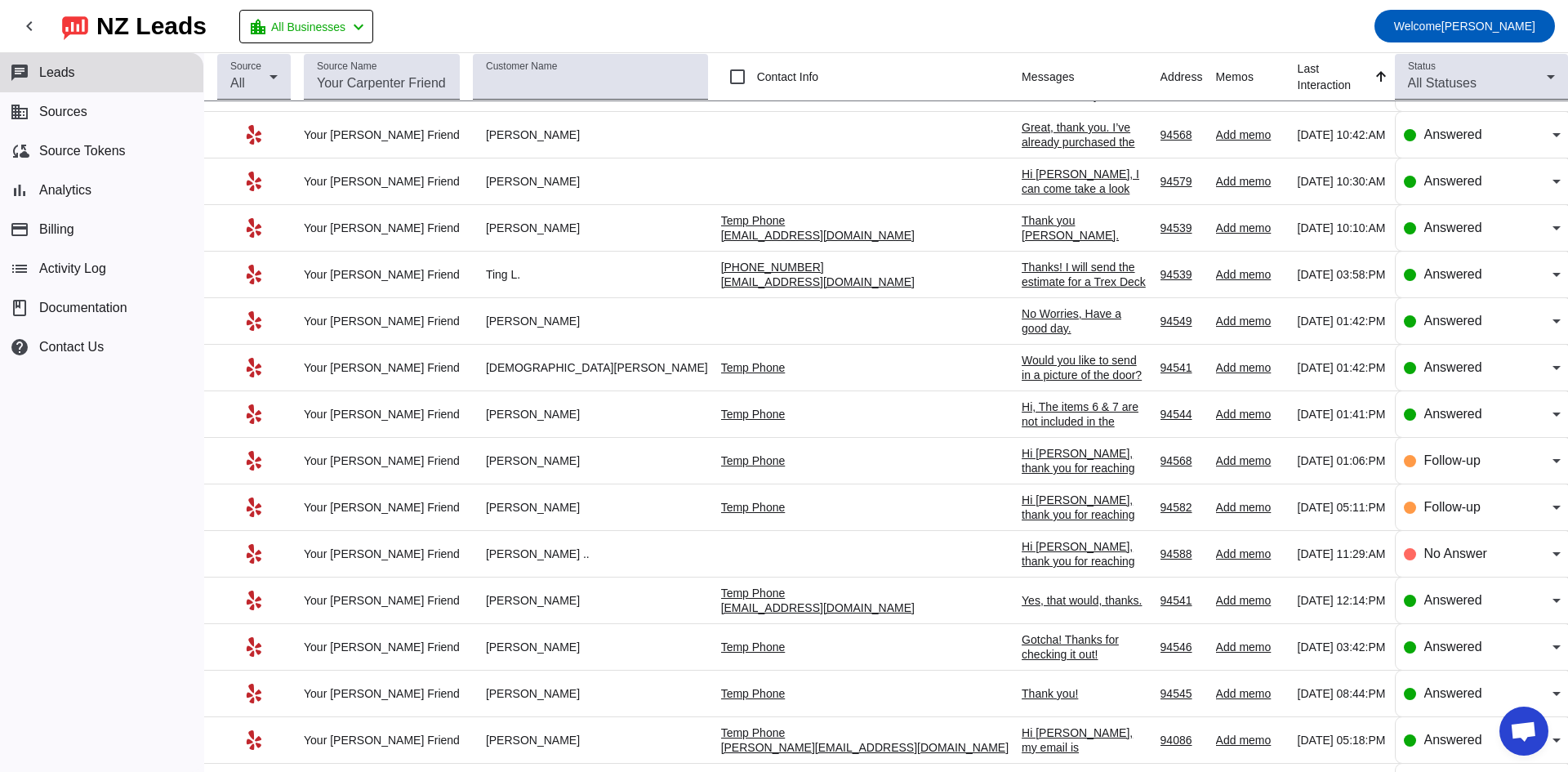
scroll to position [0, 0]
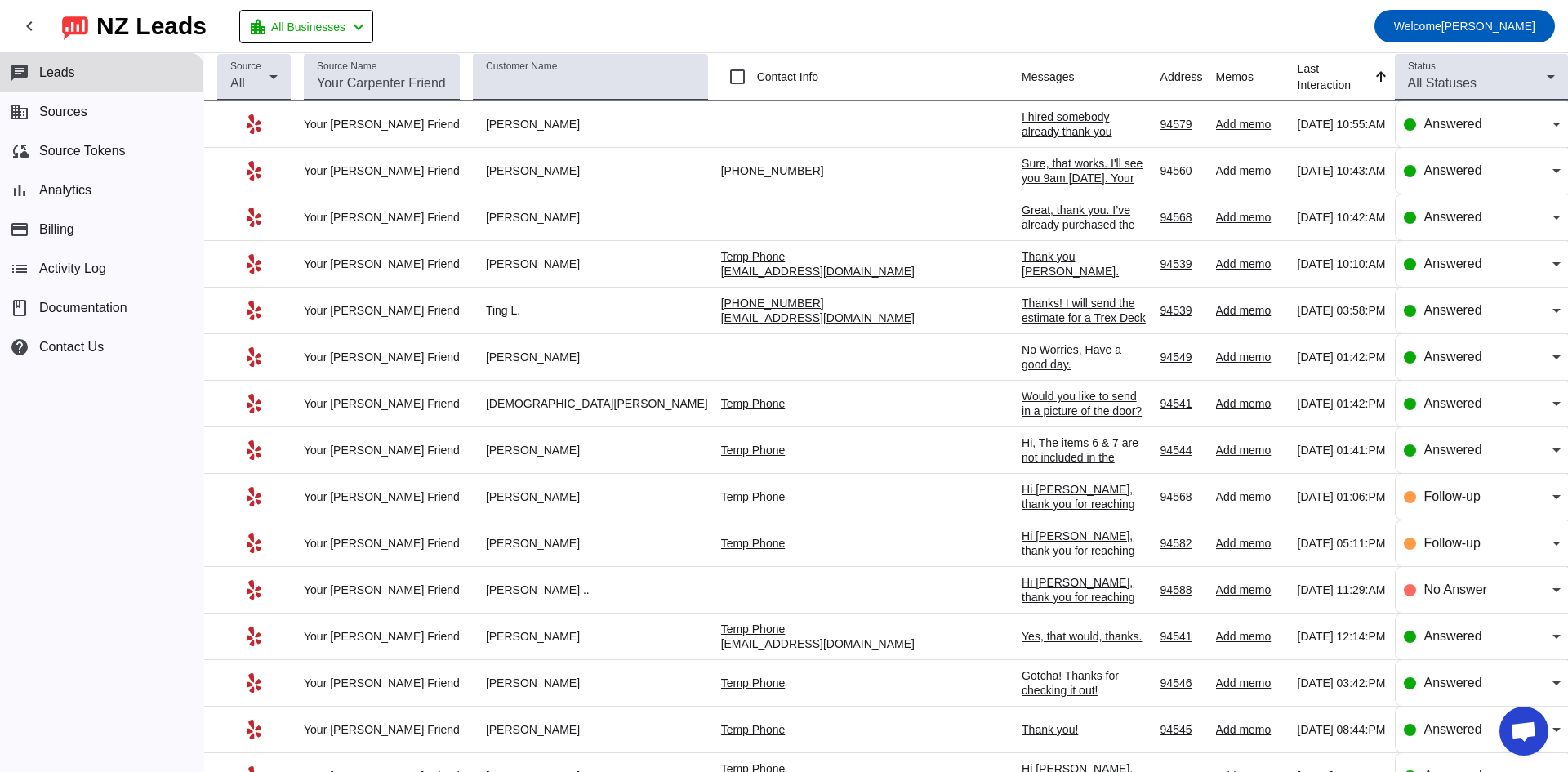
click at [1022, 122] on div "I hired somebody already thank you" at bounding box center [1085, 124] width 125 height 29
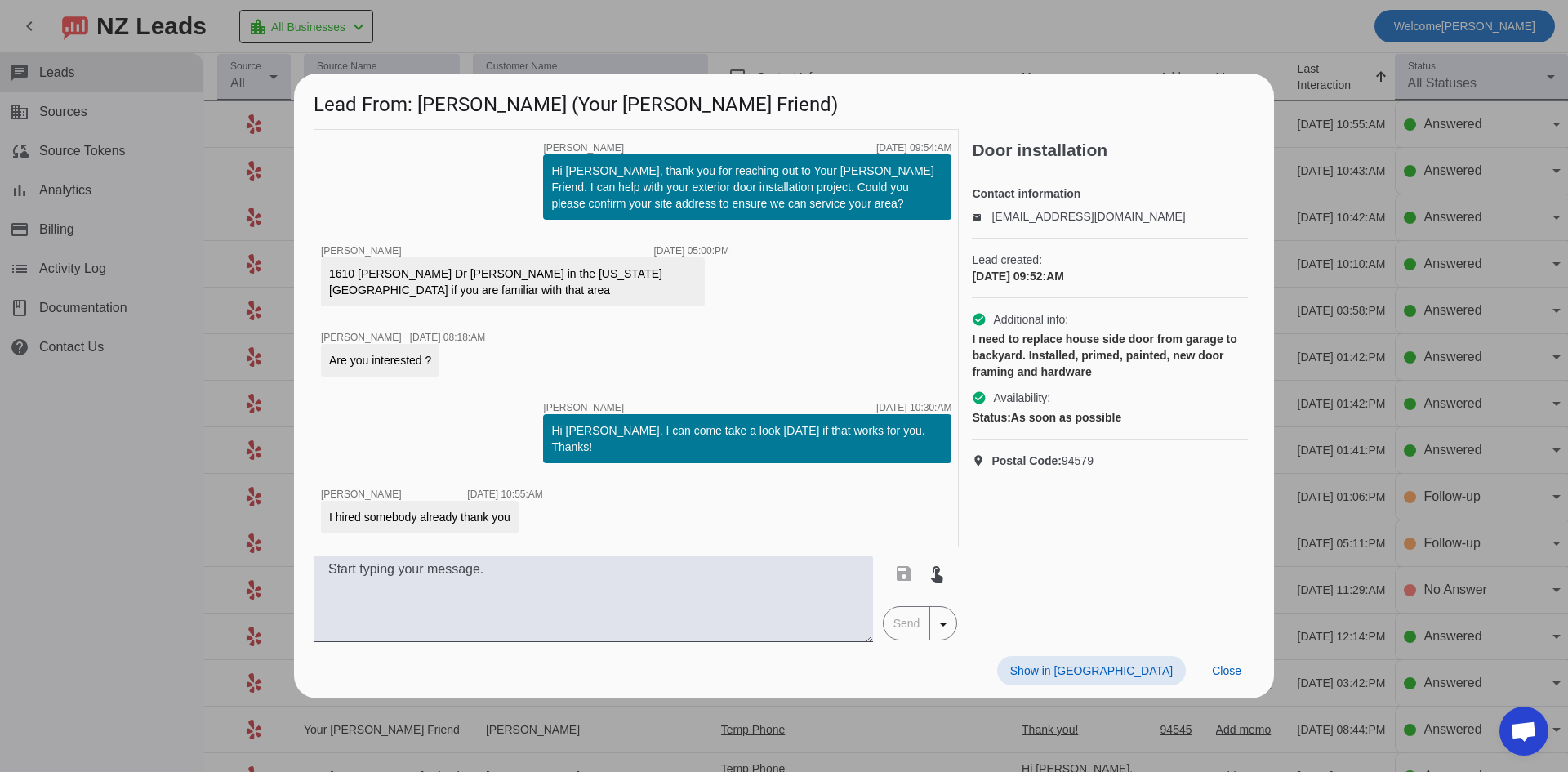
click at [856, 18] on div at bounding box center [784, 386] width 1568 height 772
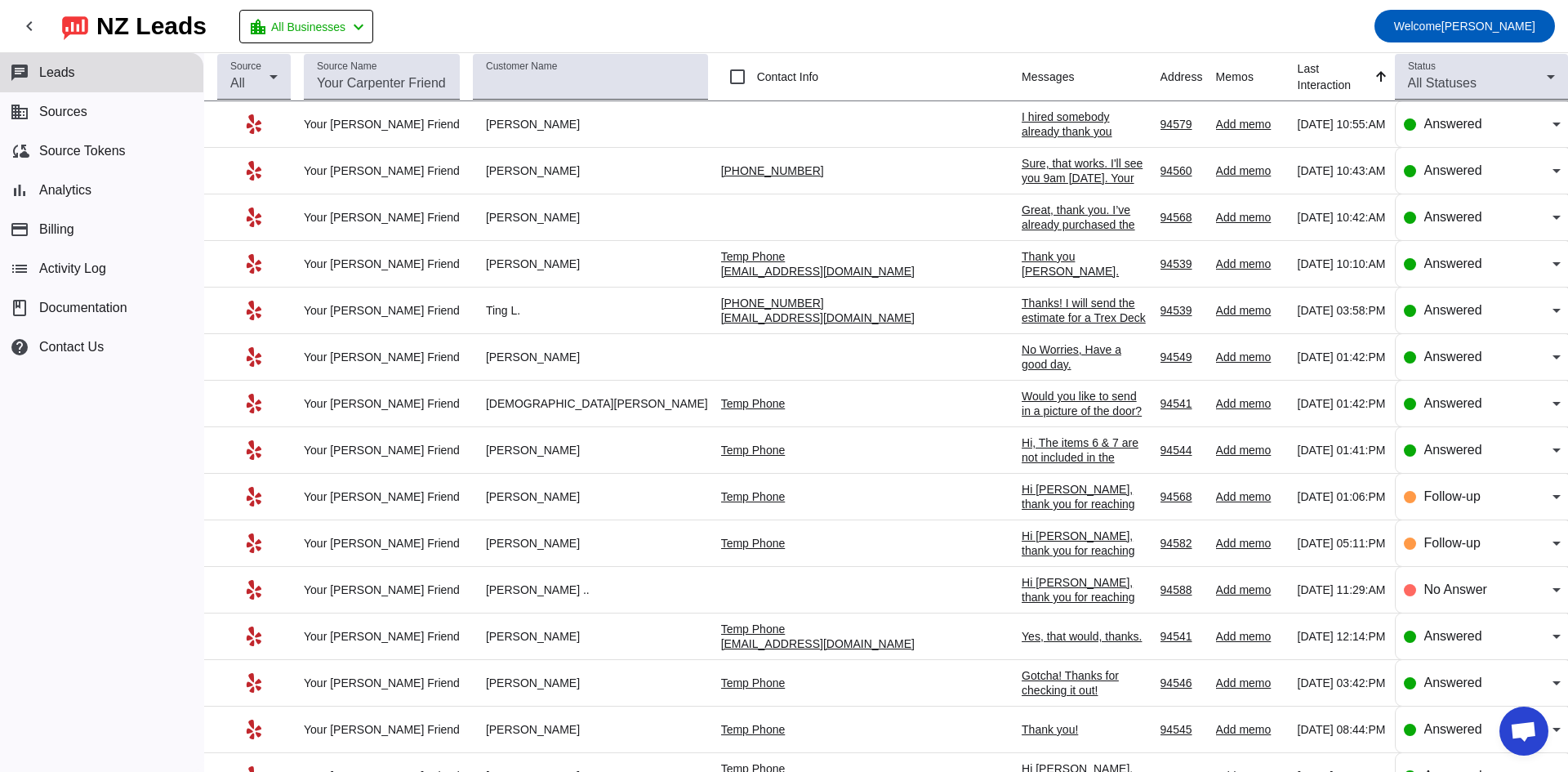
click at [1022, 164] on div "Sure, that works. I'll see you 9am [DATE]. Your name is?" at bounding box center [1085, 179] width 125 height 44
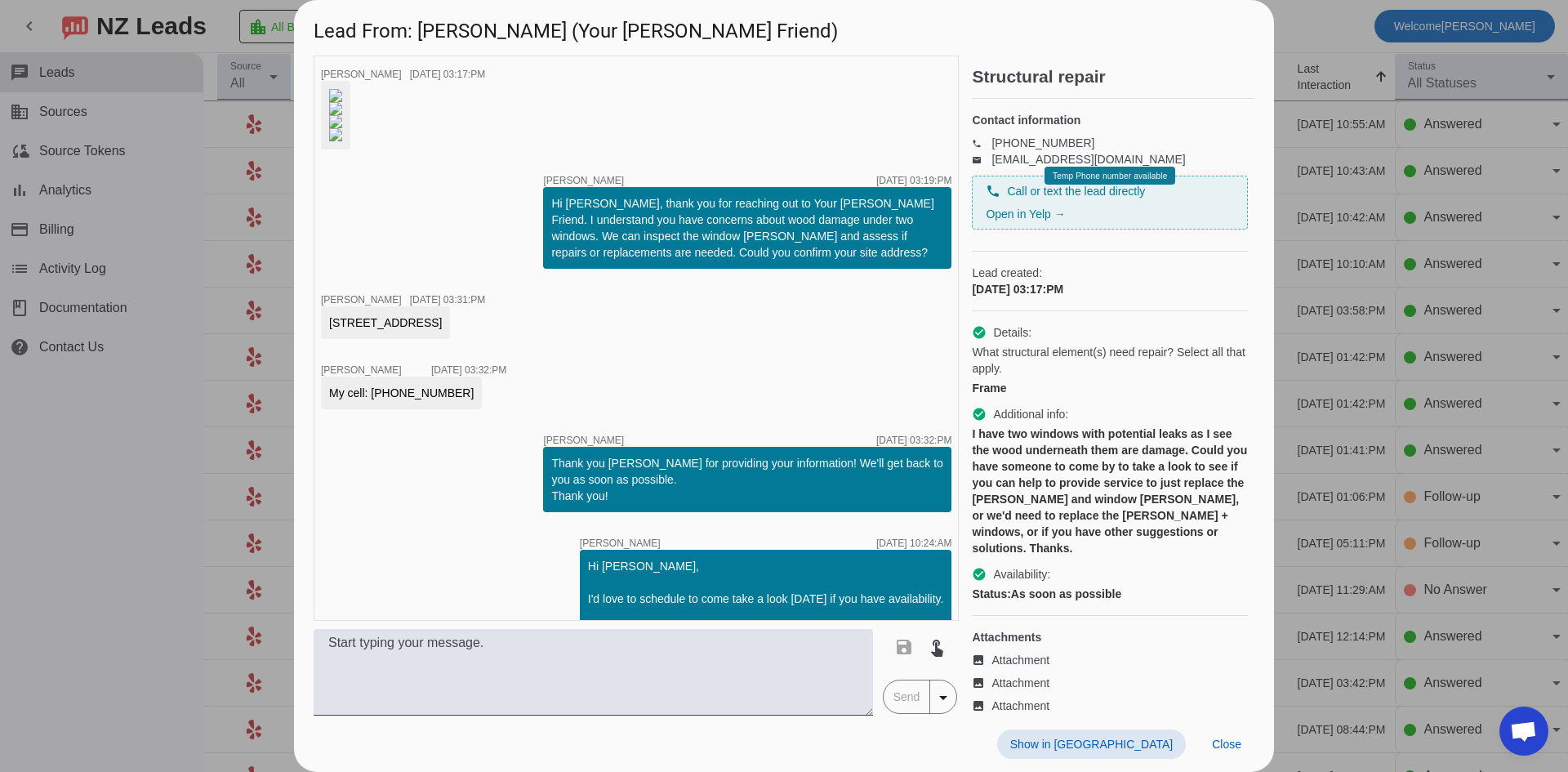
scroll to position [727, 0]
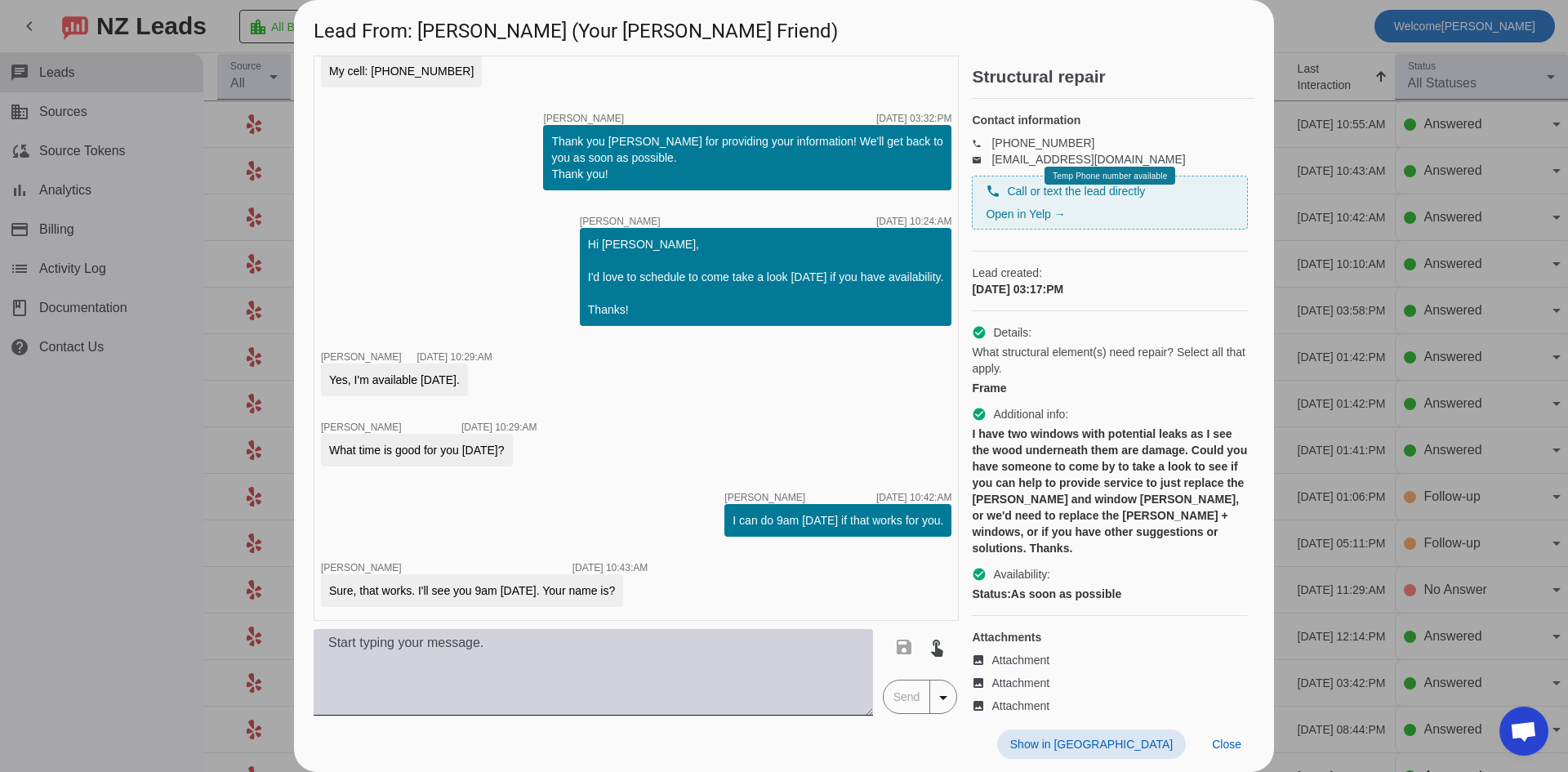
click at [432, 641] on textarea at bounding box center [593, 673] width 560 height 87
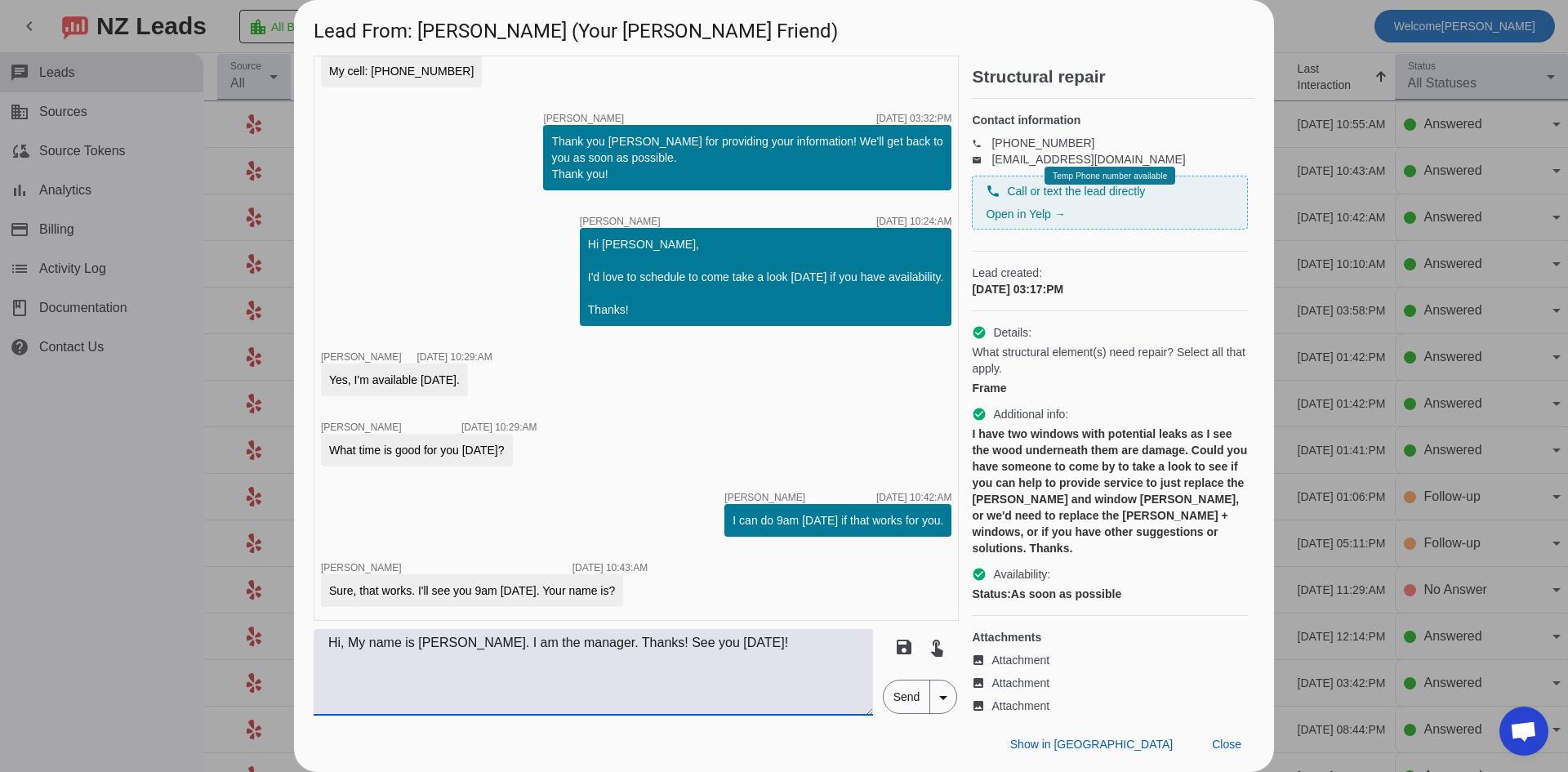
type textarea "Hi, My name is [PERSON_NAME]. I am the manager. Thanks! See you [DATE]!"
click at [908, 700] on span "Send" at bounding box center [907, 697] width 46 height 33
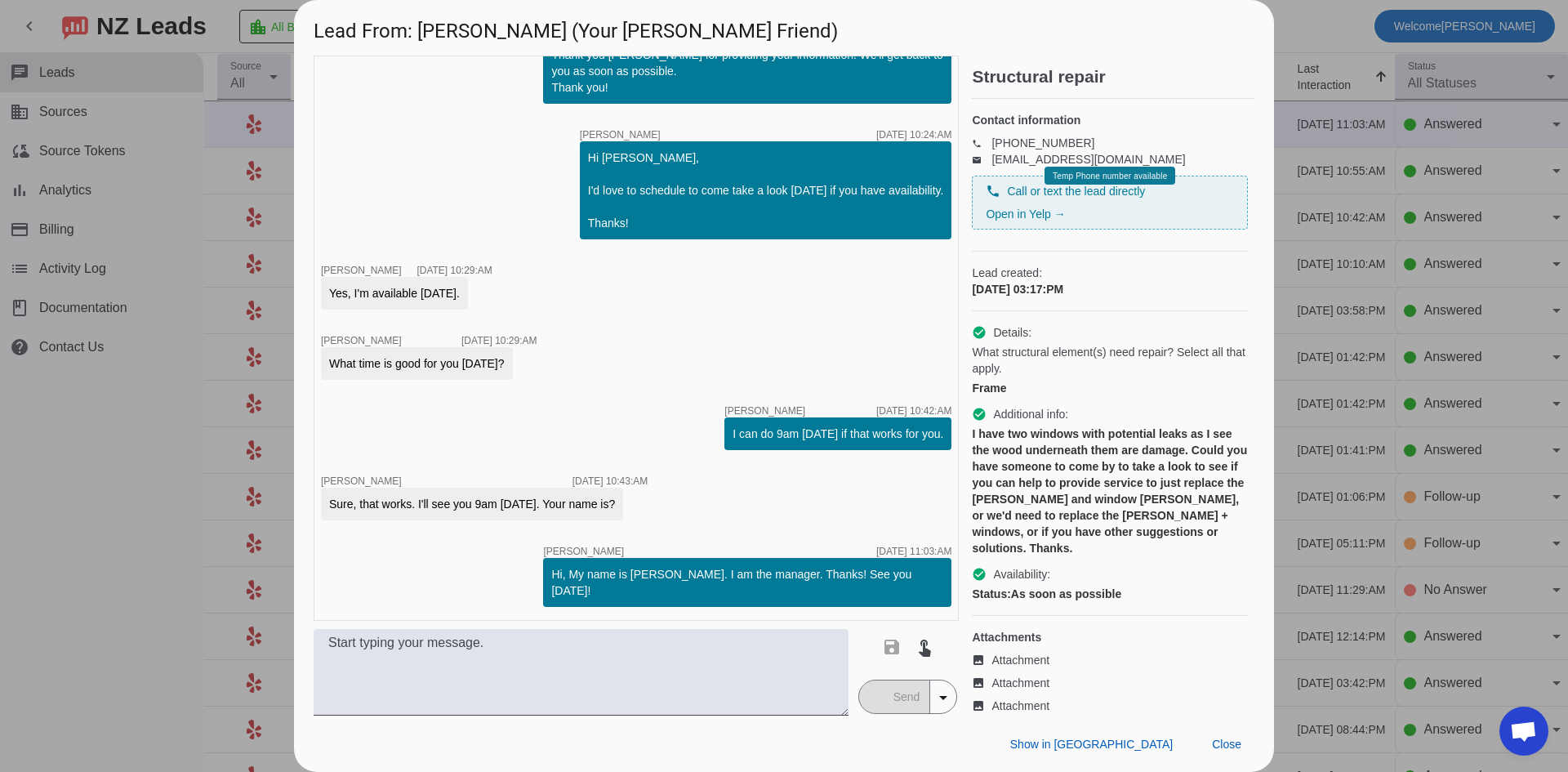
scroll to position [797, 0]
click at [157, 472] on div at bounding box center [784, 386] width 1568 height 772
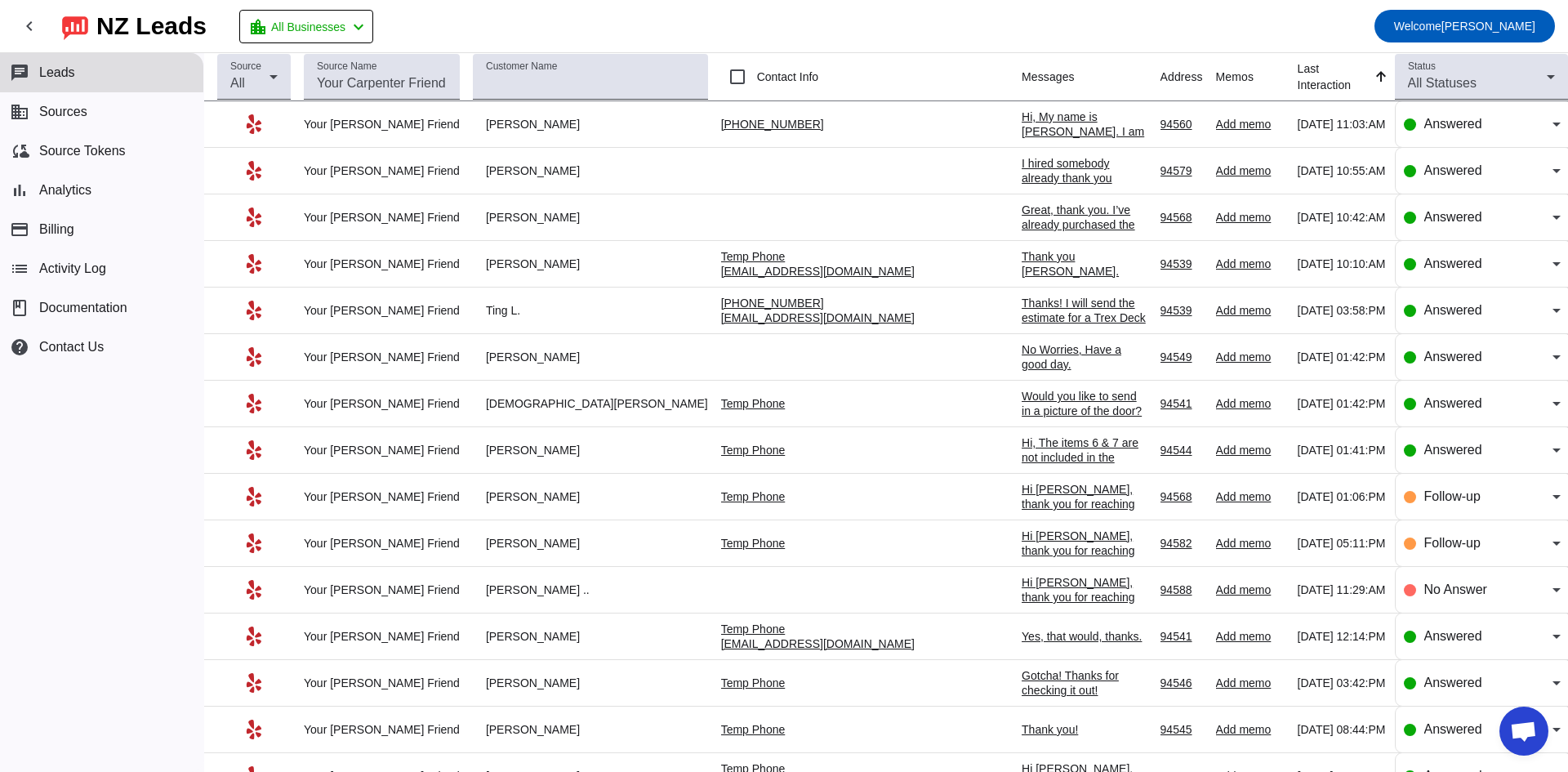
click at [1022, 222] on div "Great, thank you. I’ve already purchased the door and it’s currently at my home…" at bounding box center [1085, 298] width 125 height 191
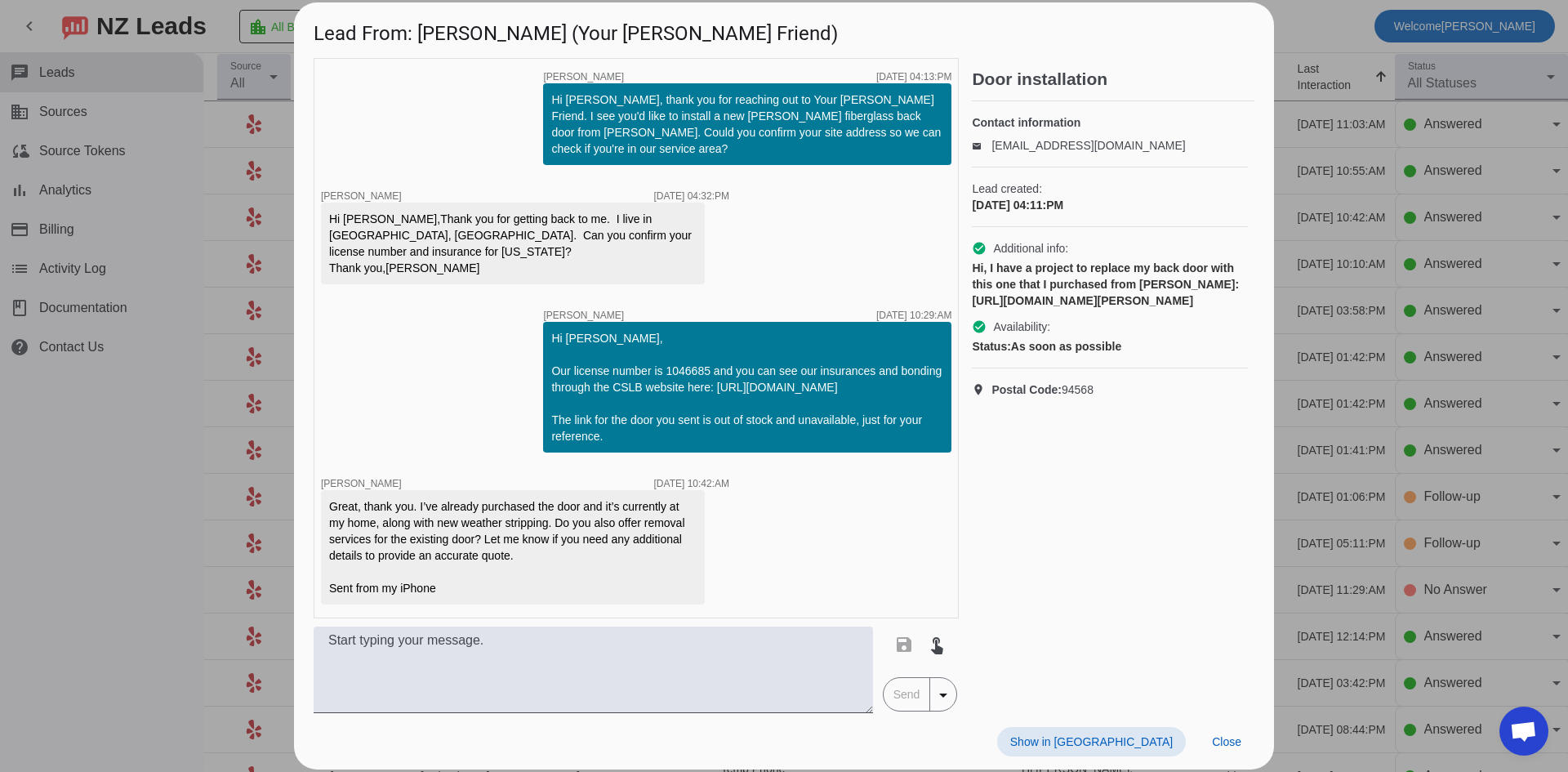
click at [468, 608] on div "timer close [PERSON_NAME] [DATE] 04:13:PM Hi [PERSON_NAME], thank you for reach…" at bounding box center [636, 338] width 646 height 561
click at [468, 639] on textarea at bounding box center [593, 670] width 560 height 87
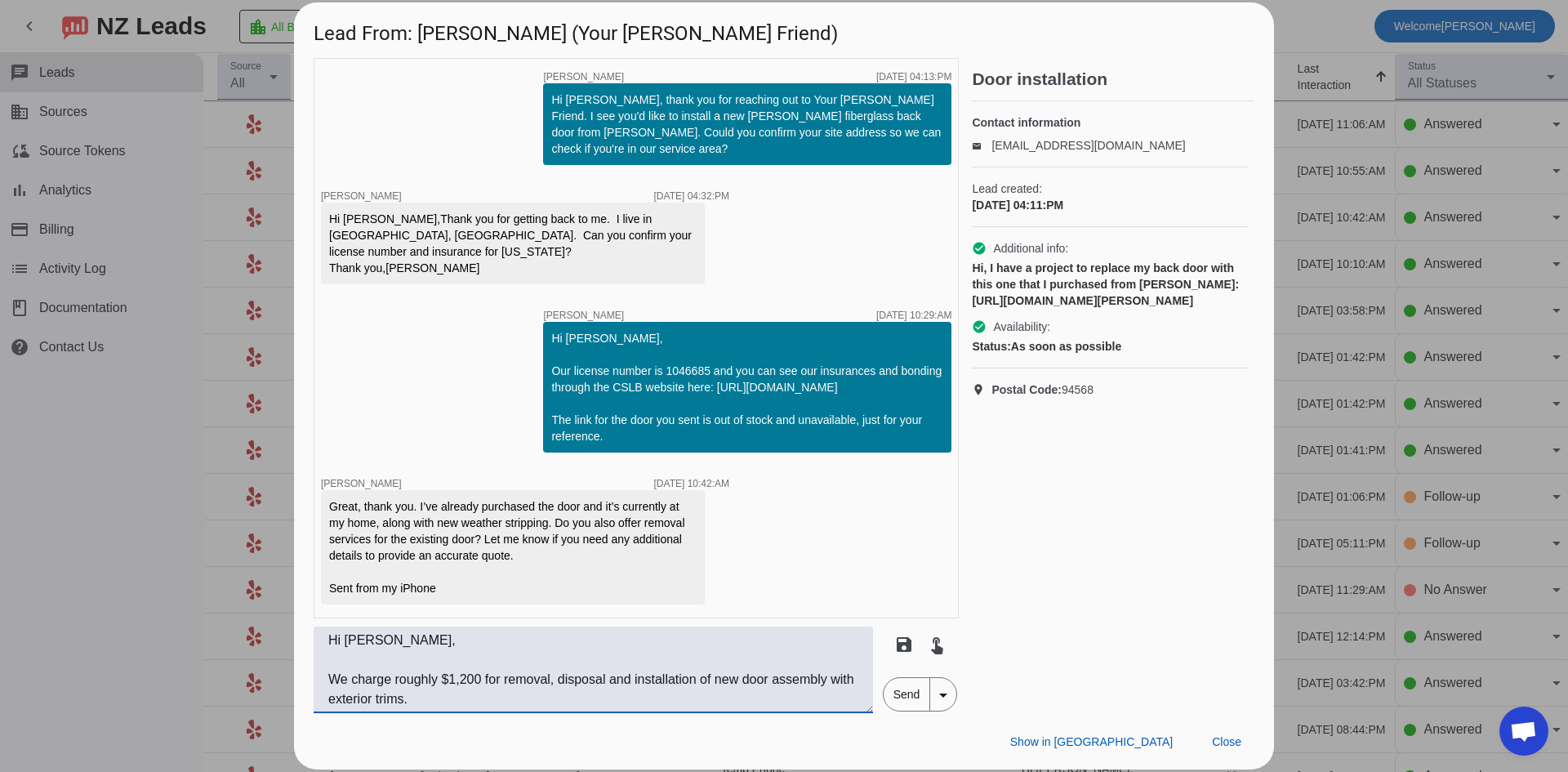
click at [433, 702] on textarea "Hi [PERSON_NAME], We charge roughly $1,200 for removal, disposal and installati…" at bounding box center [593, 670] width 560 height 87
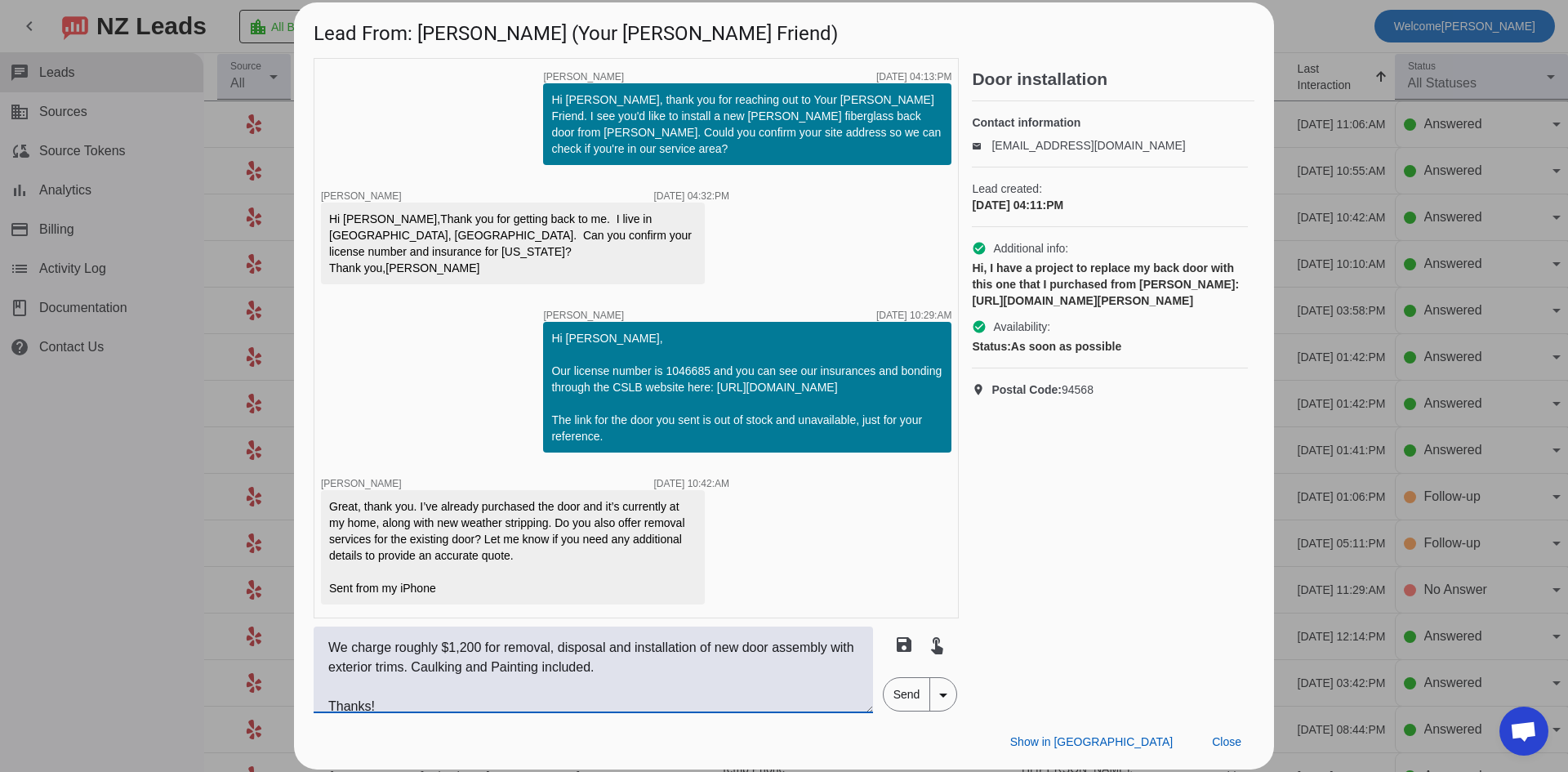
click at [476, 646] on textarea "Hi [PERSON_NAME], We charge roughly $1,200 for removal, disposal and installati…" at bounding box center [593, 670] width 560 height 87
drag, startPoint x: 476, startPoint y: 650, endPoint x: 459, endPoint y: 653, distance: 17.3
click at [459, 653] on textarea "Hi [PERSON_NAME], We charge roughly $1,250 for removal, disposal and installati…" at bounding box center [593, 670] width 560 height 87
click at [617, 710] on textarea "Hi [PERSON_NAME], We charge roughly $1,40 for removal, disposal and installatio…" at bounding box center [593, 670] width 560 height 87
click at [465, 646] on textarea "Hi [PERSON_NAME], We charge roughly $1,40 for removal, disposal and installatio…" at bounding box center [593, 670] width 560 height 87
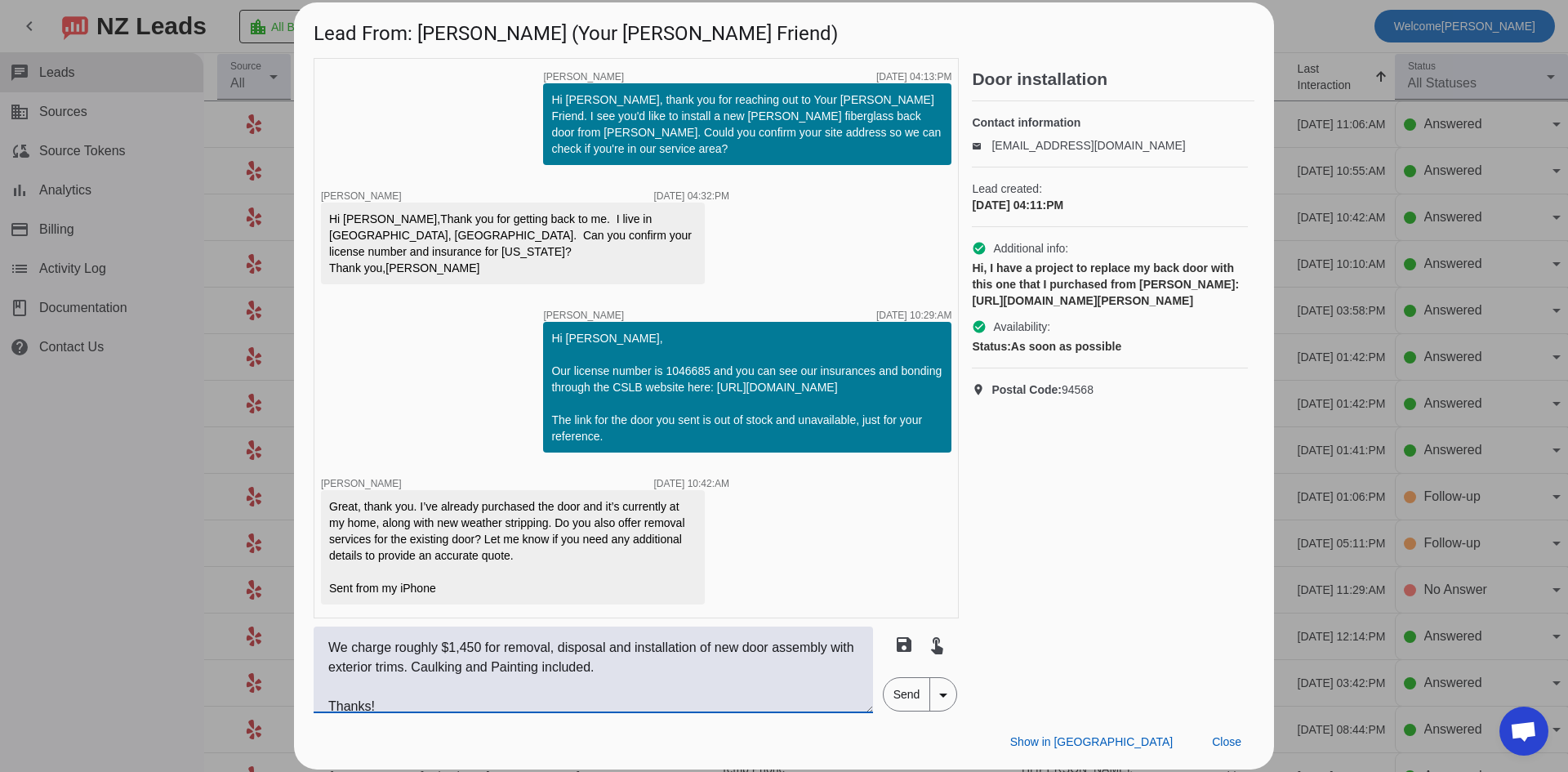
click at [744, 701] on textarea "Hi [PERSON_NAME], We charge roughly $1,450 for removal, disposal and installati…" at bounding box center [593, 670] width 560 height 87
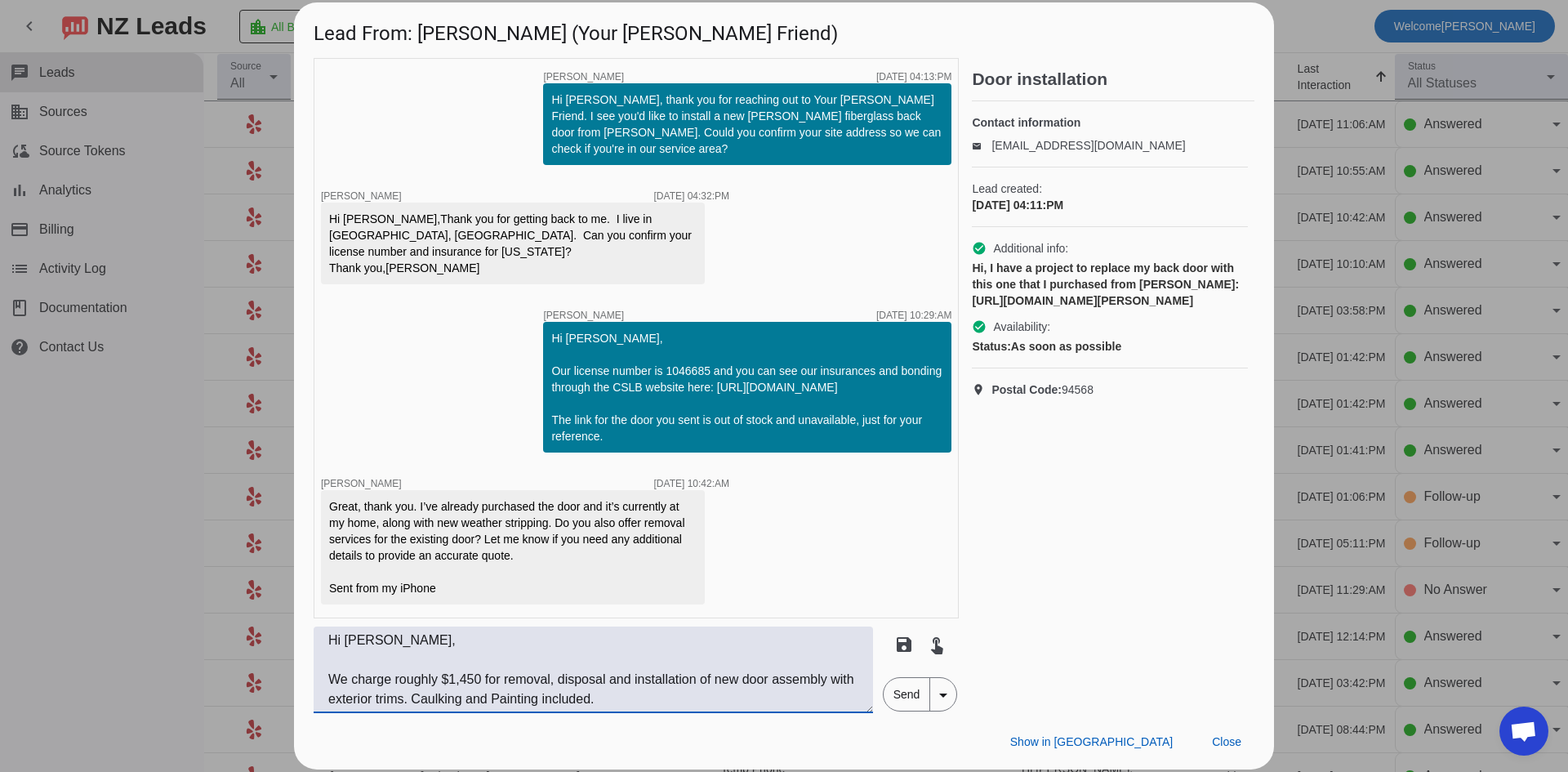
type textarea "Hi [PERSON_NAME], We charge roughly $1,450 for removal, disposal and installati…"
click at [904, 699] on span "Send" at bounding box center [907, 694] width 46 height 33
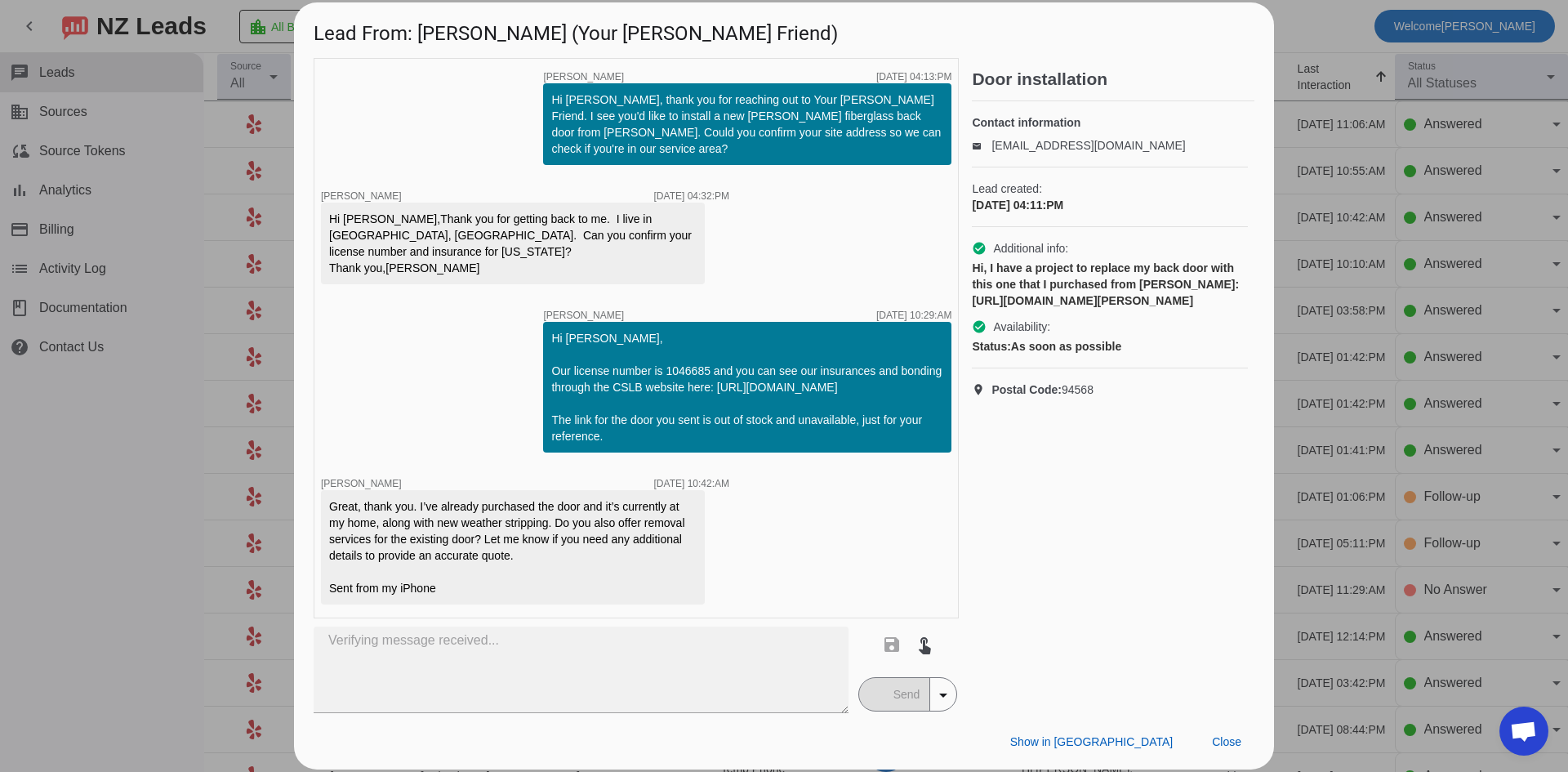
scroll to position [147, 0]
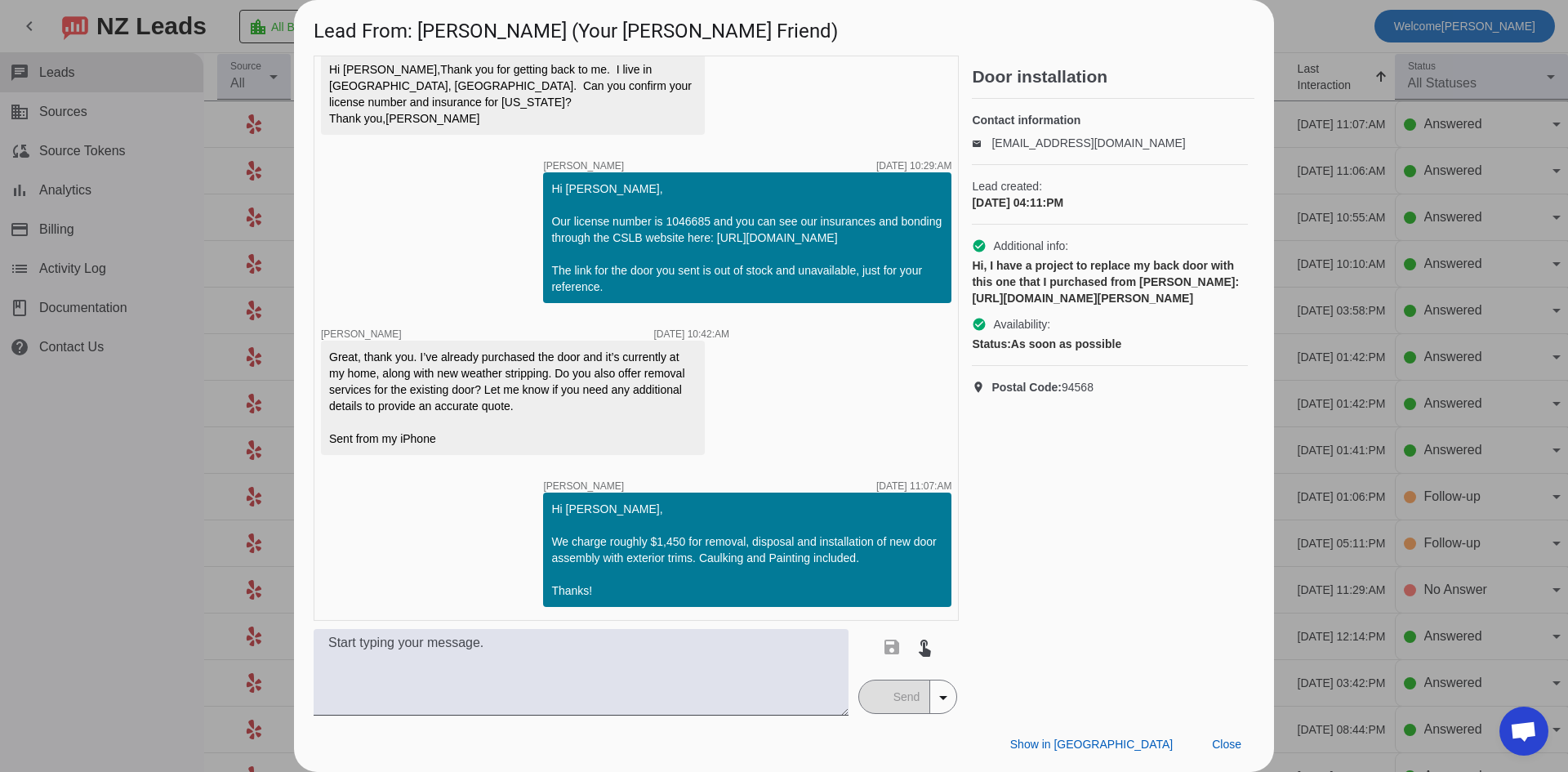
click at [207, 514] on div at bounding box center [784, 386] width 1568 height 772
